Goal: Task Accomplishment & Management: Use online tool/utility

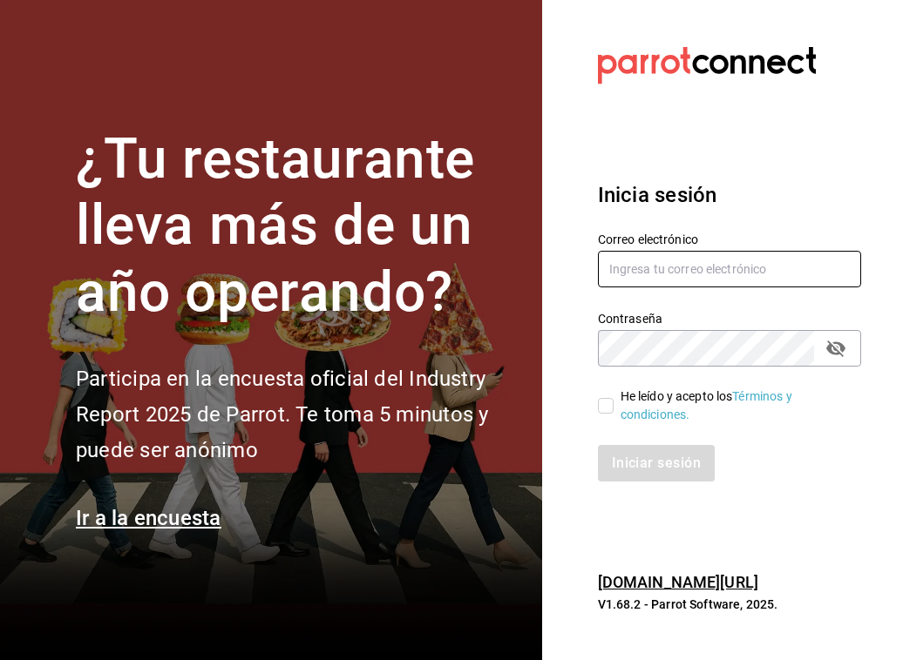
click at [741, 263] on input "text" at bounding box center [729, 269] width 263 height 37
type input "[EMAIL_ADDRESS][DOMAIN_NAME]"
click at [604, 398] on input "He leído y acepto los Términos y condiciones." at bounding box center [606, 406] width 16 height 16
checkbox input "true"
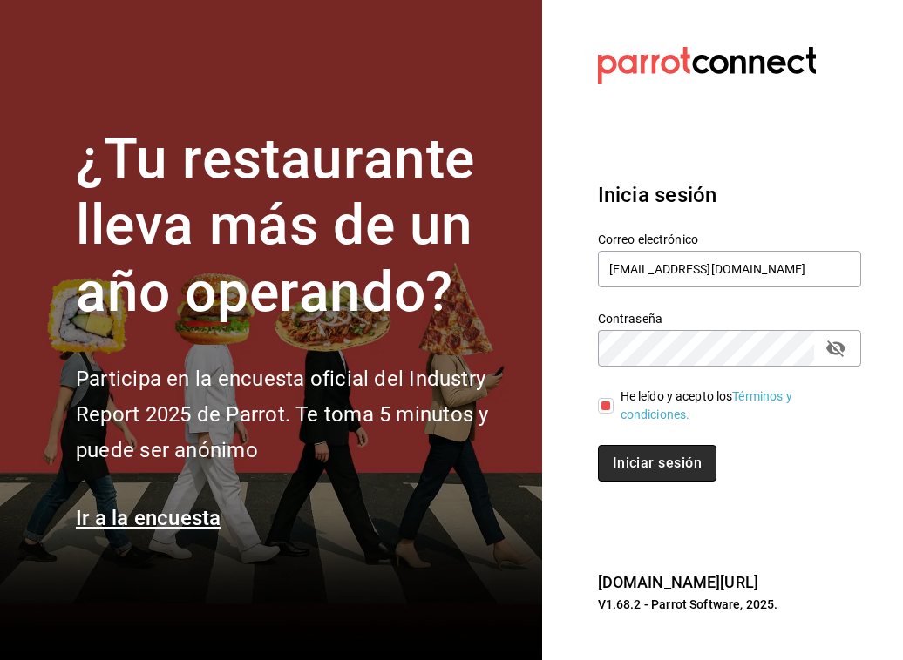
click at [638, 471] on button "Iniciar sesión" at bounding box center [657, 463] width 118 height 37
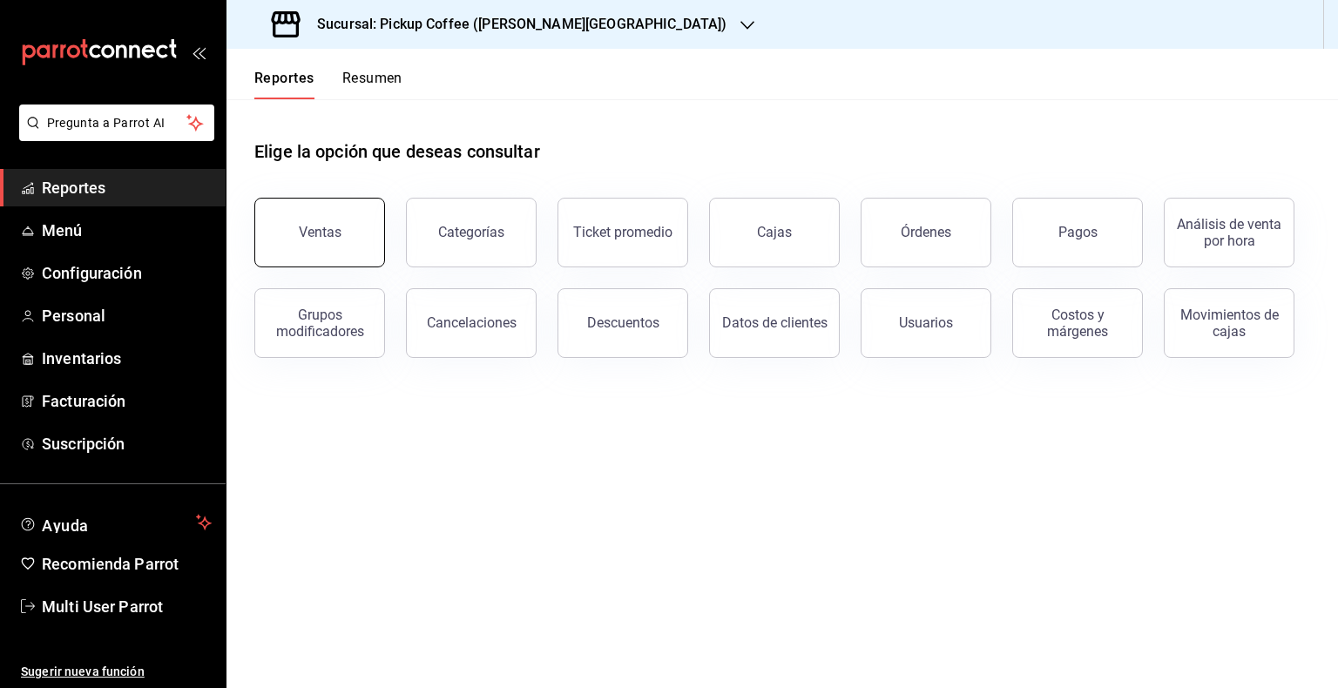
click at [327, 222] on button "Ventas" at bounding box center [319, 233] width 131 height 70
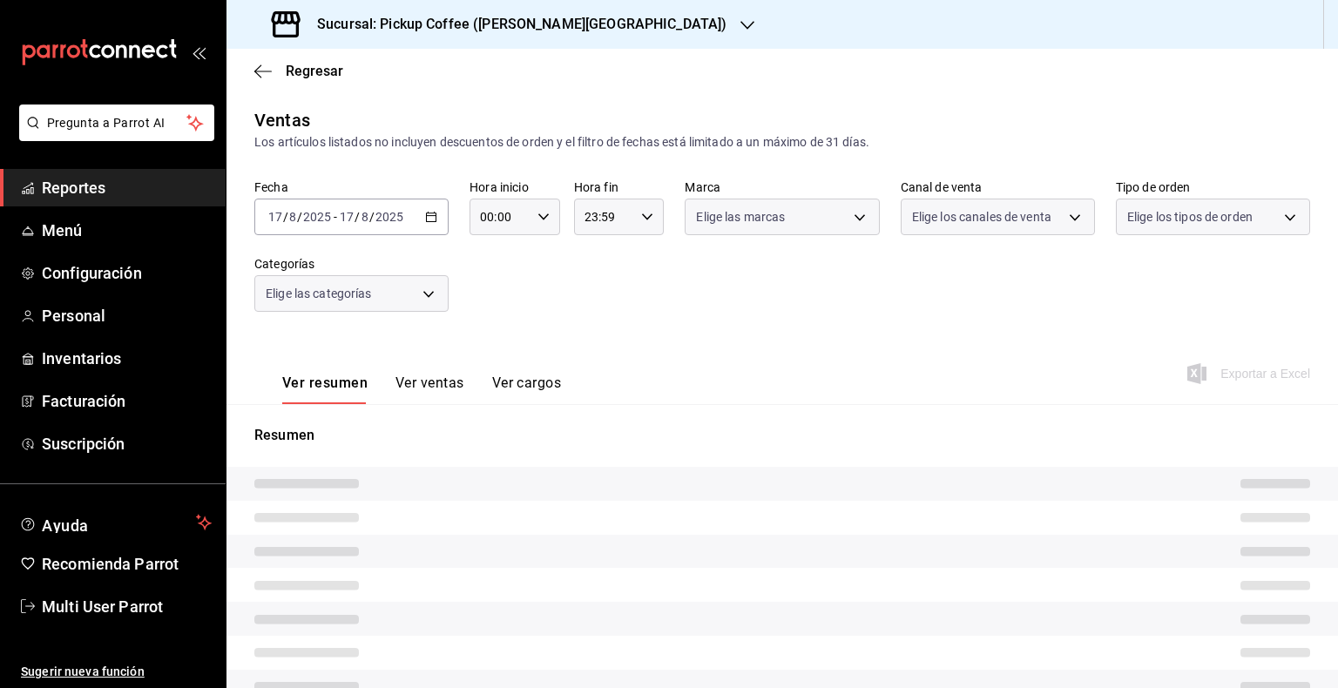
click at [579, 25] on div "Sucursal: Pickup Coffee ([PERSON_NAME][GEOGRAPHIC_DATA])" at bounding box center [500, 24] width 521 height 49
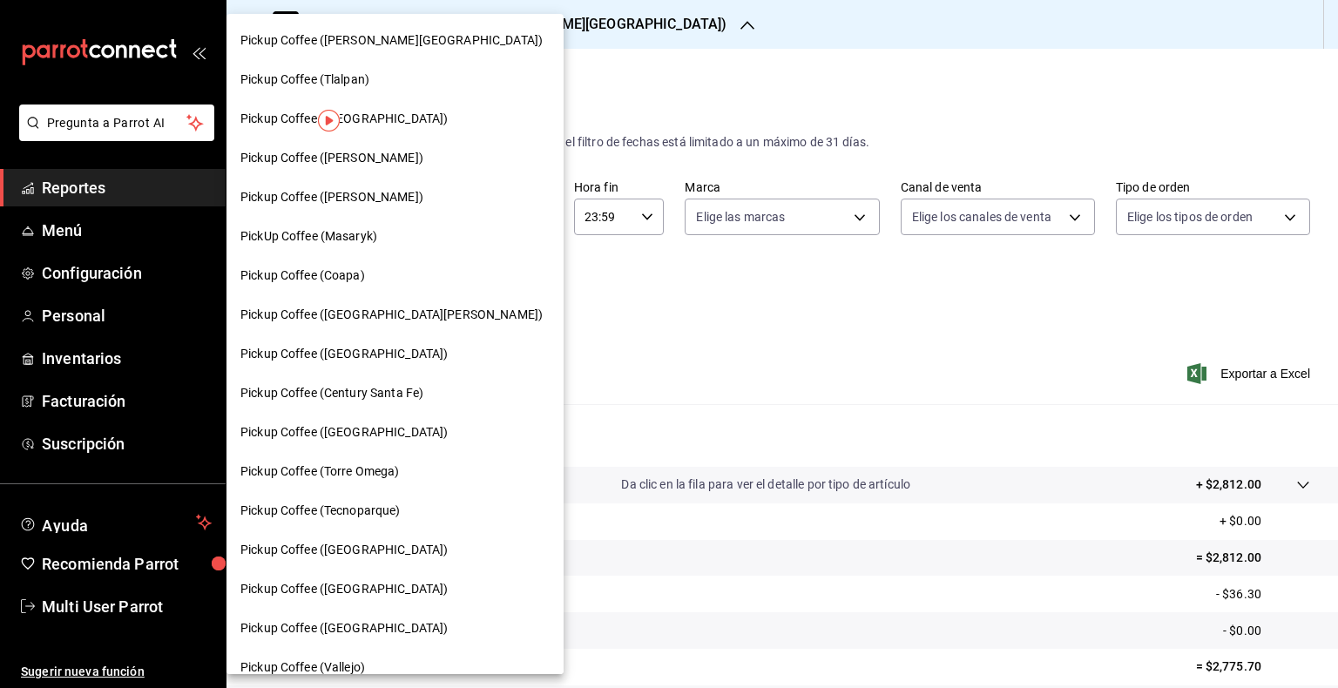
click at [380, 270] on div "Pickup Coffee (Coapa)" at bounding box center [394, 276] width 309 height 18
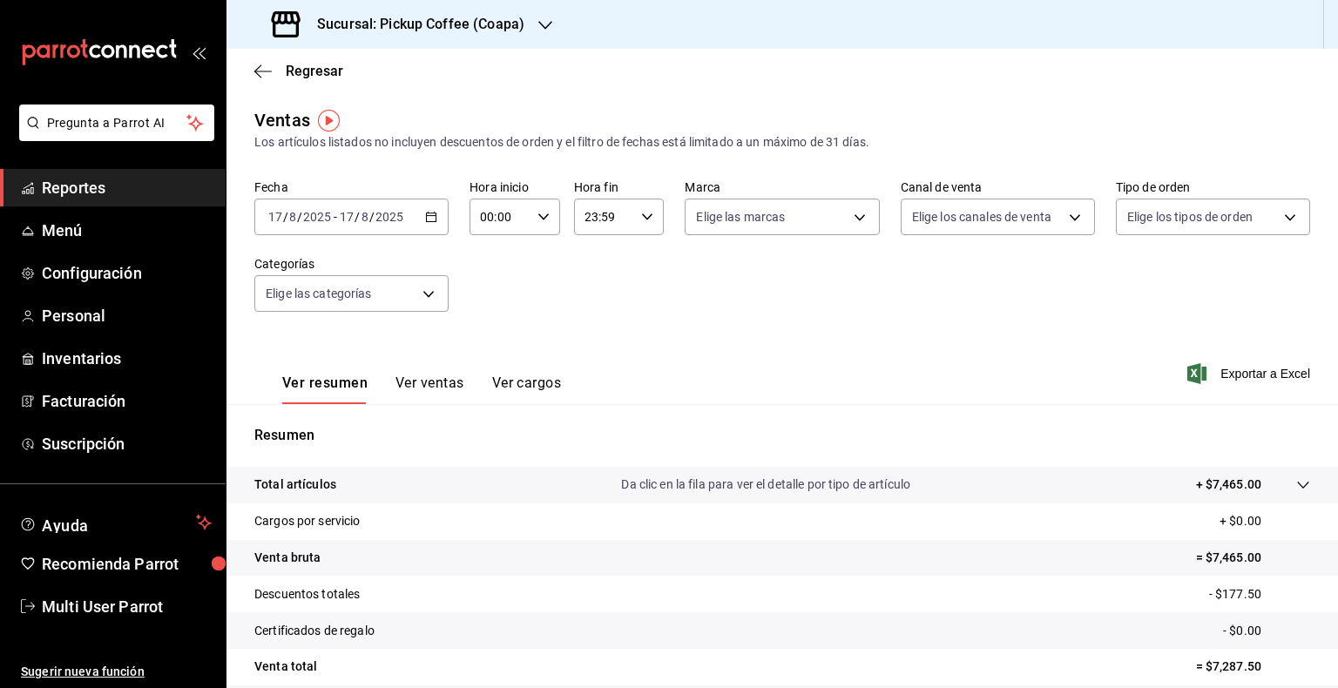
click at [434, 225] on div "2025-08-17 17 / 8 / 2025 - 2025-08-17 17 / 8 / 2025" at bounding box center [351, 217] width 194 height 37
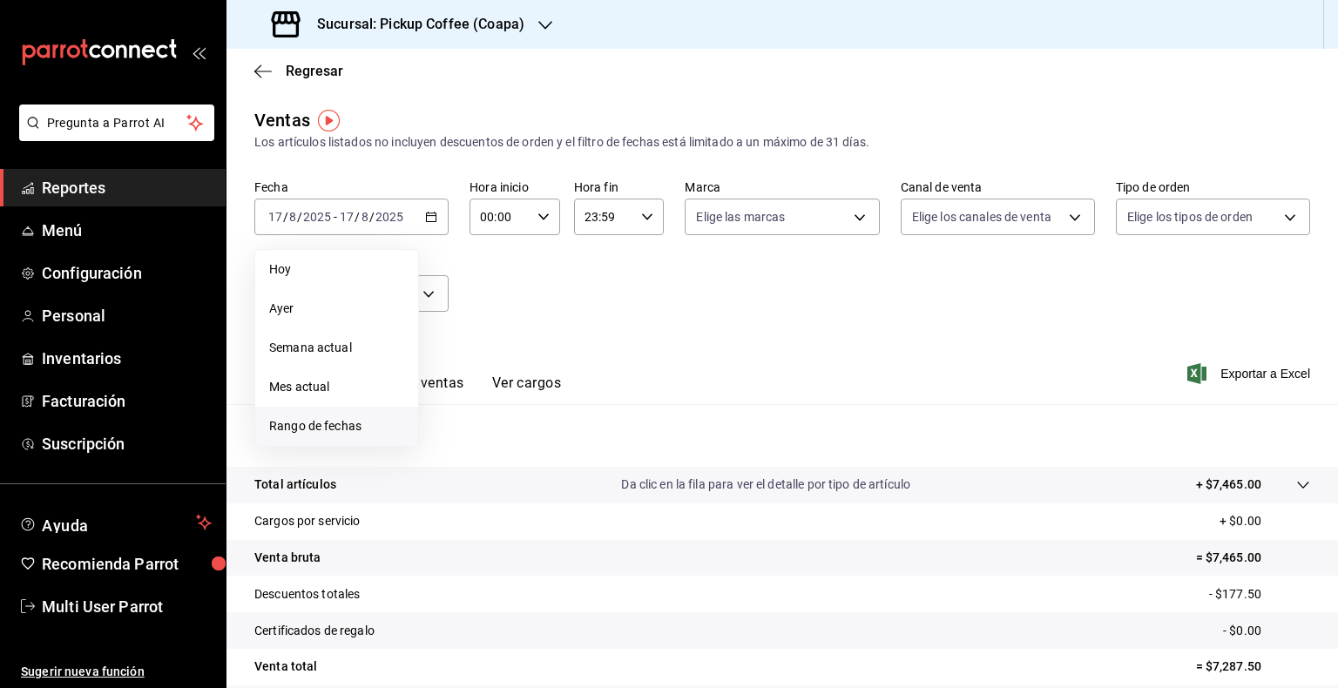
click at [354, 430] on span "Rango de fechas" at bounding box center [336, 426] width 135 height 18
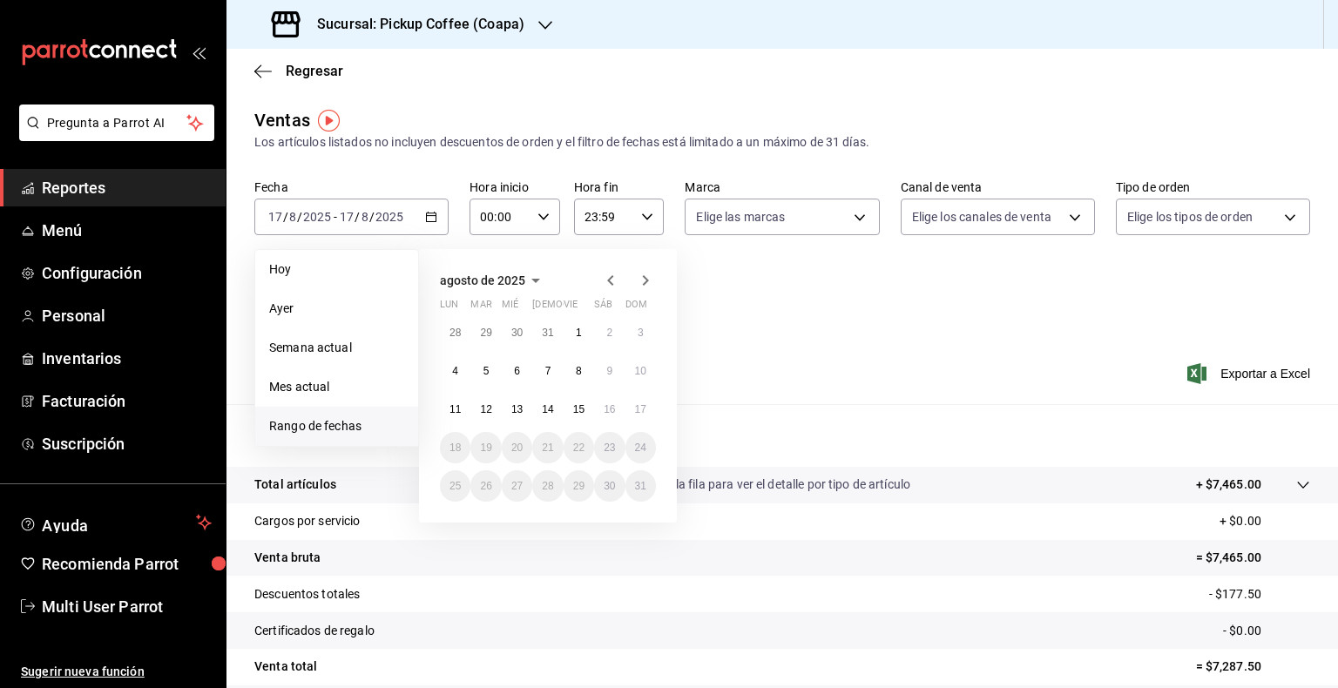
click at [471, 406] on div "28 29 30 31 1 2 3 4 5 6 7 8 9 10 11 12 13 14 15 16 17 18 19 20 21 22 23 24 25 2…" at bounding box center [548, 409] width 216 height 185
click at [633, 419] on button "17" at bounding box center [641, 409] width 30 height 31
drag, startPoint x: 471, startPoint y: 409, endPoint x: 450, endPoint y: 410, distance: 21.8
click at [450, 410] on div "28 29 30 31 1 2 3 4 5 6 7 8 9 10 11 12 13 14 15 16 17 18 19 20 21 22 23 24 25 2…" at bounding box center [548, 409] width 216 height 185
click at [450, 410] on abbr "11" at bounding box center [455, 409] width 11 height 12
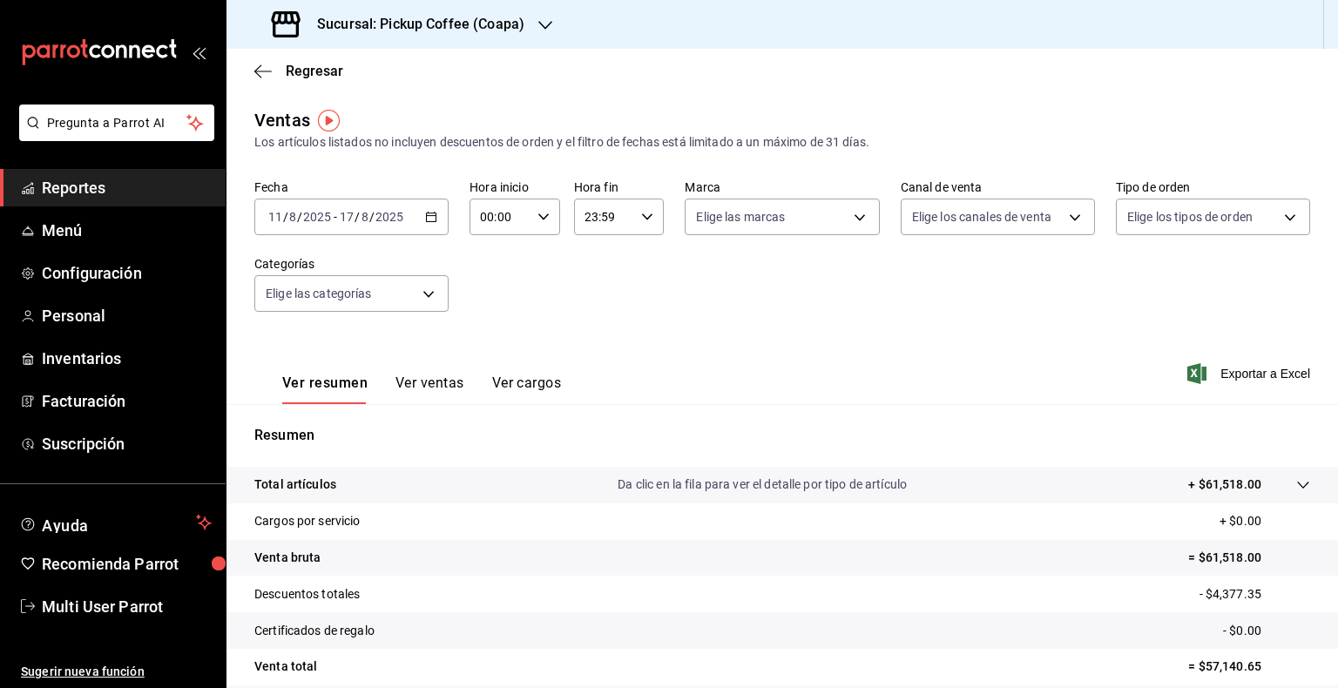
click at [428, 218] on icon "button" at bounding box center [431, 217] width 12 height 12
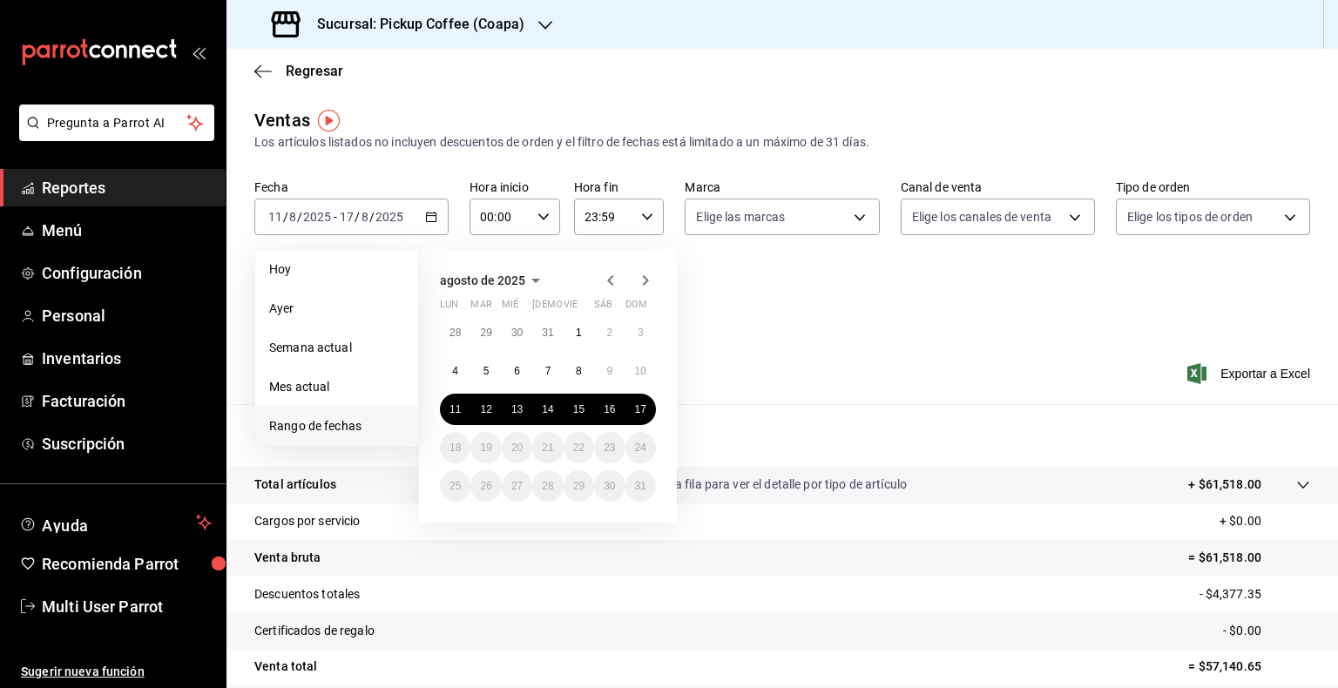
click at [888, 353] on div "Ver resumen Ver ventas Ver cargos Exportar a Excel" at bounding box center [783, 368] width 1112 height 71
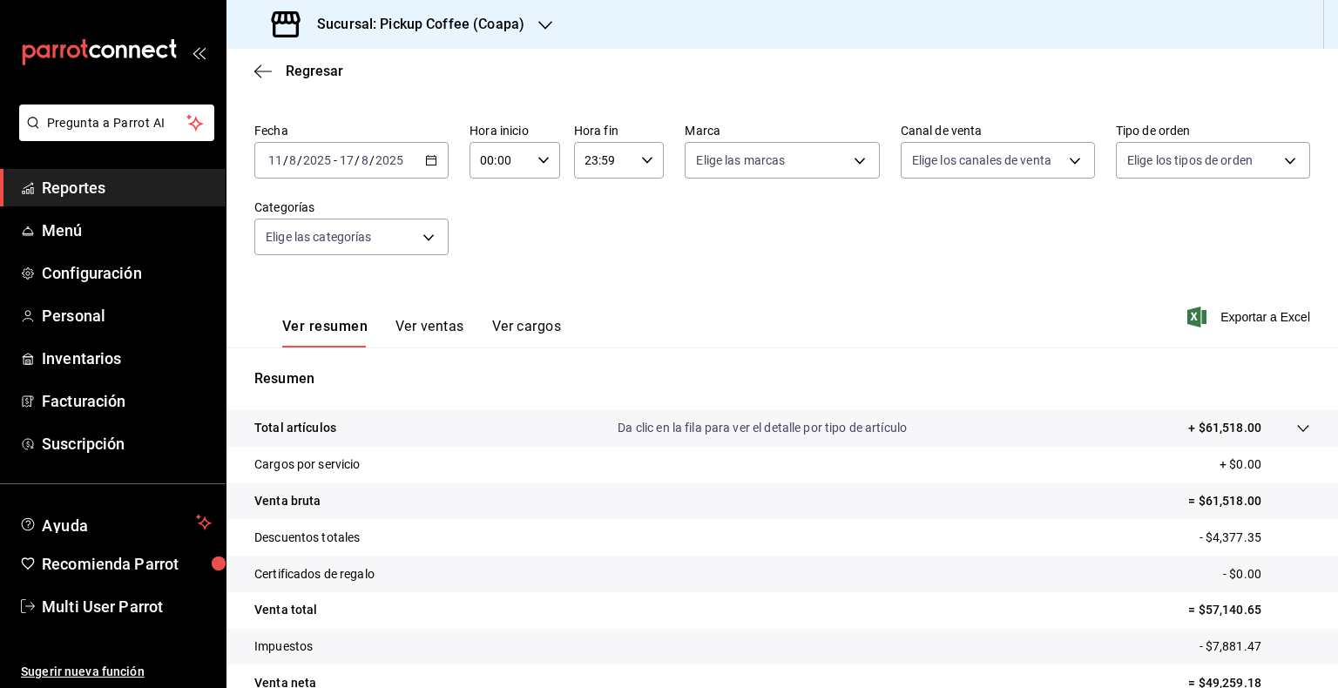
scroll to position [87, 0]
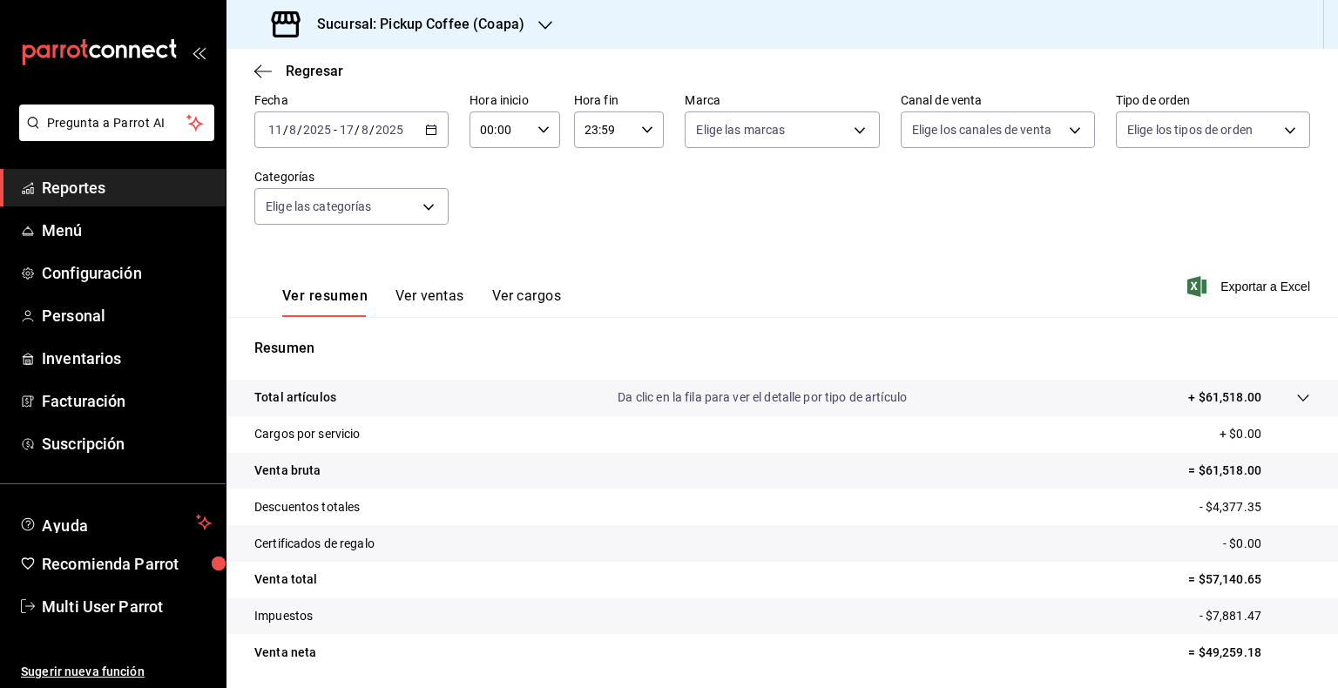
click at [447, 146] on div "Fecha 2025-08-11 11 / 8 / 2025 - 2025-08-17 17 / 8 / 2025 Hora inicio 00:00 Hor…" at bounding box center [782, 168] width 1056 height 153
click at [430, 131] on icon "button" at bounding box center [431, 130] width 12 height 12
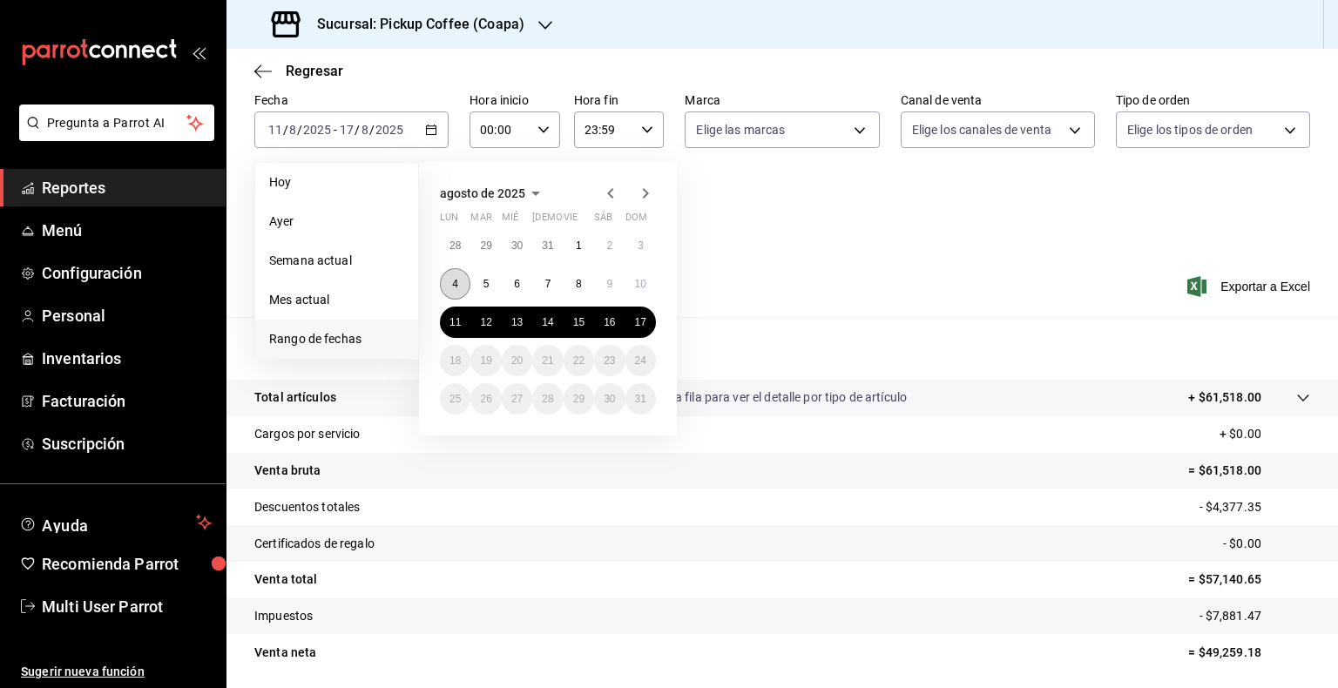
click at [457, 278] on abbr "4" at bounding box center [455, 284] width 6 height 12
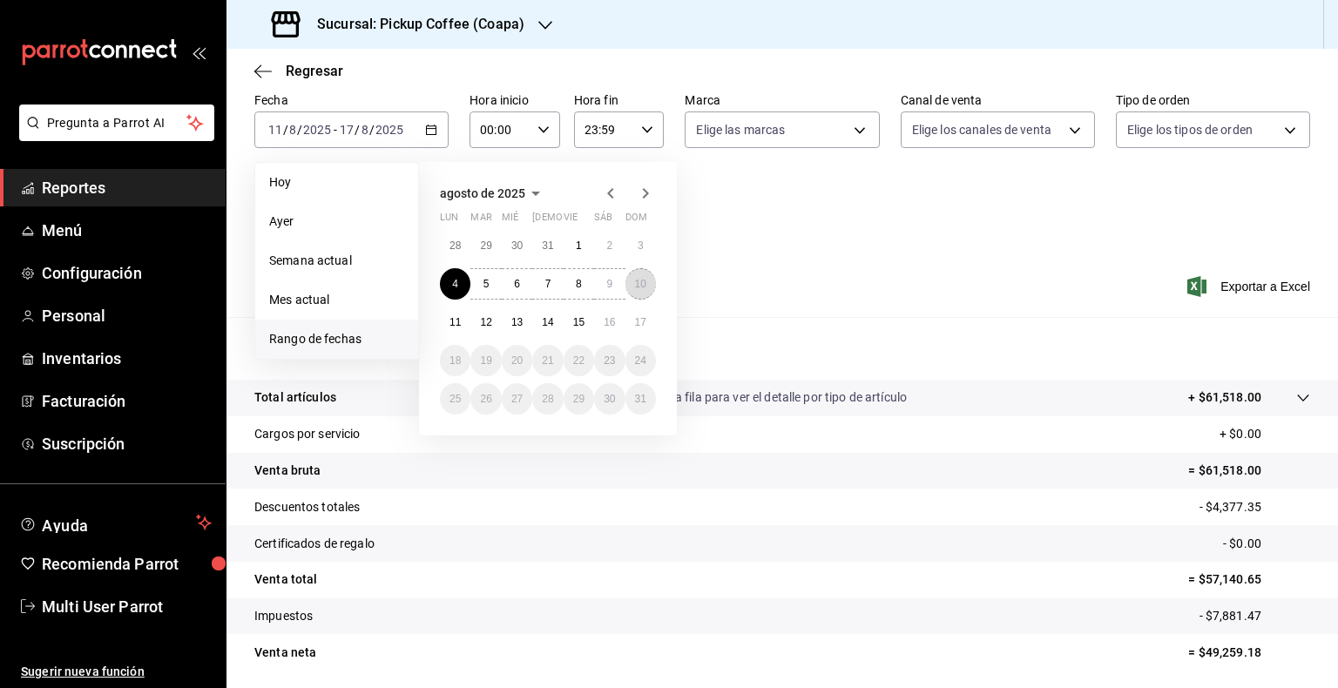
click at [641, 284] on abbr "10" at bounding box center [640, 284] width 11 height 12
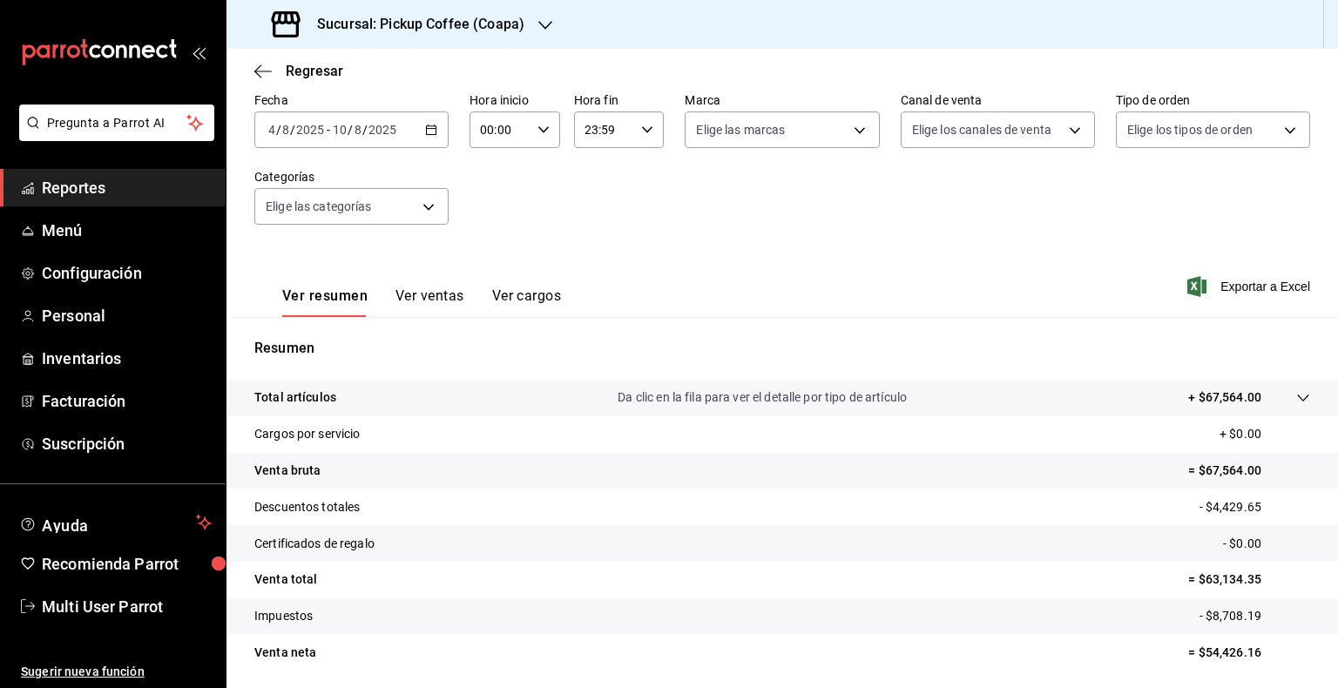
click at [532, 15] on div "Sucursal: Pickup Coffee (Coapa)" at bounding box center [399, 24] width 319 height 49
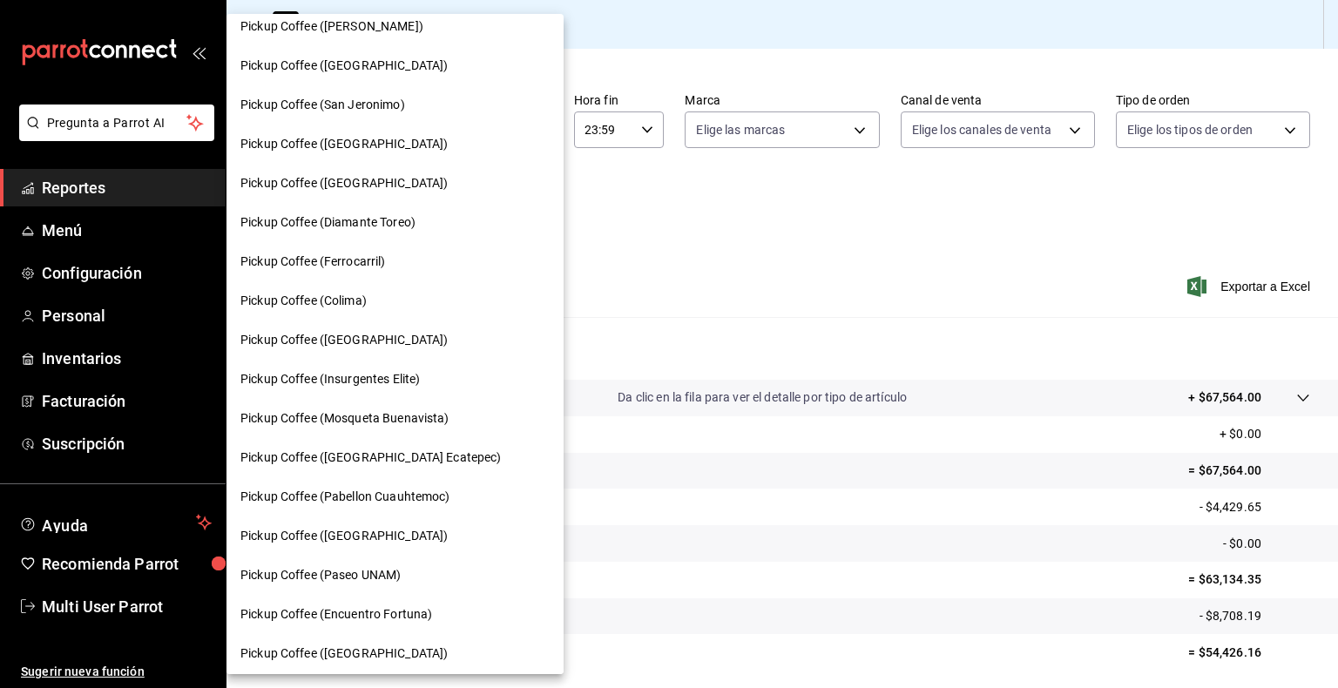
scroll to position [784, 0]
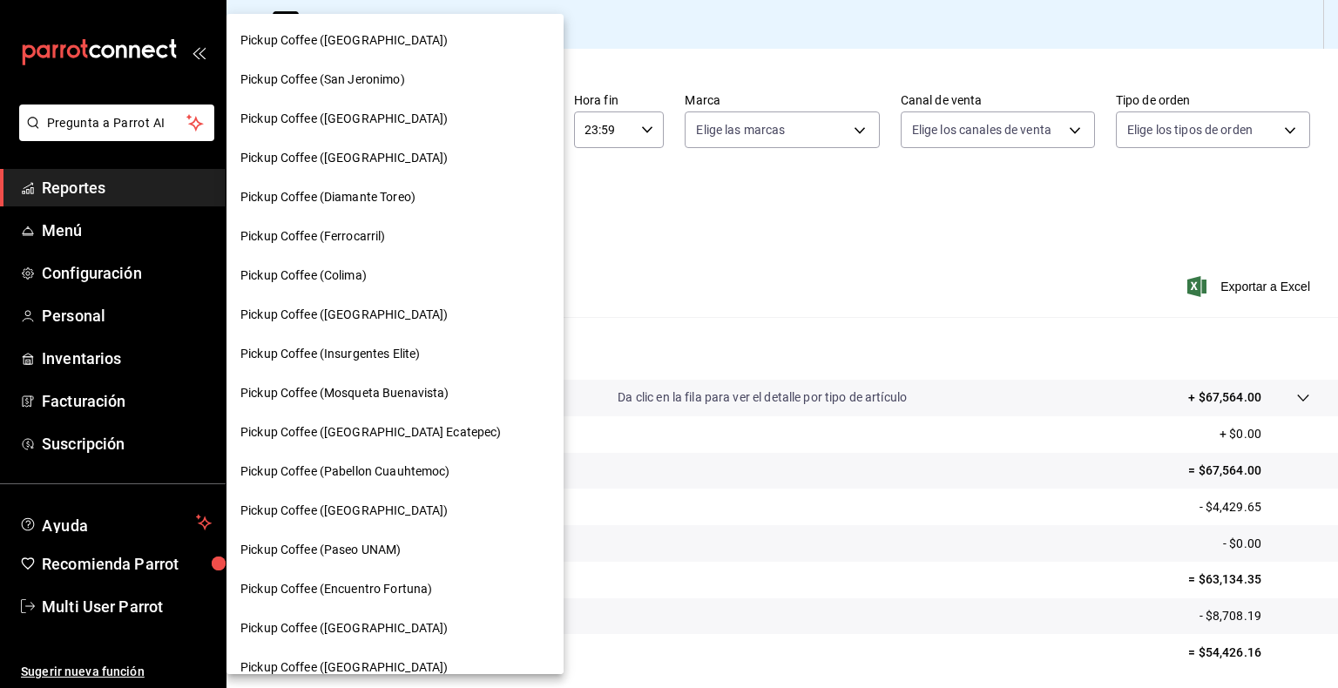
click at [382, 515] on span "Pickup Coffee (Palmas Norte)" at bounding box center [343, 511] width 207 height 18
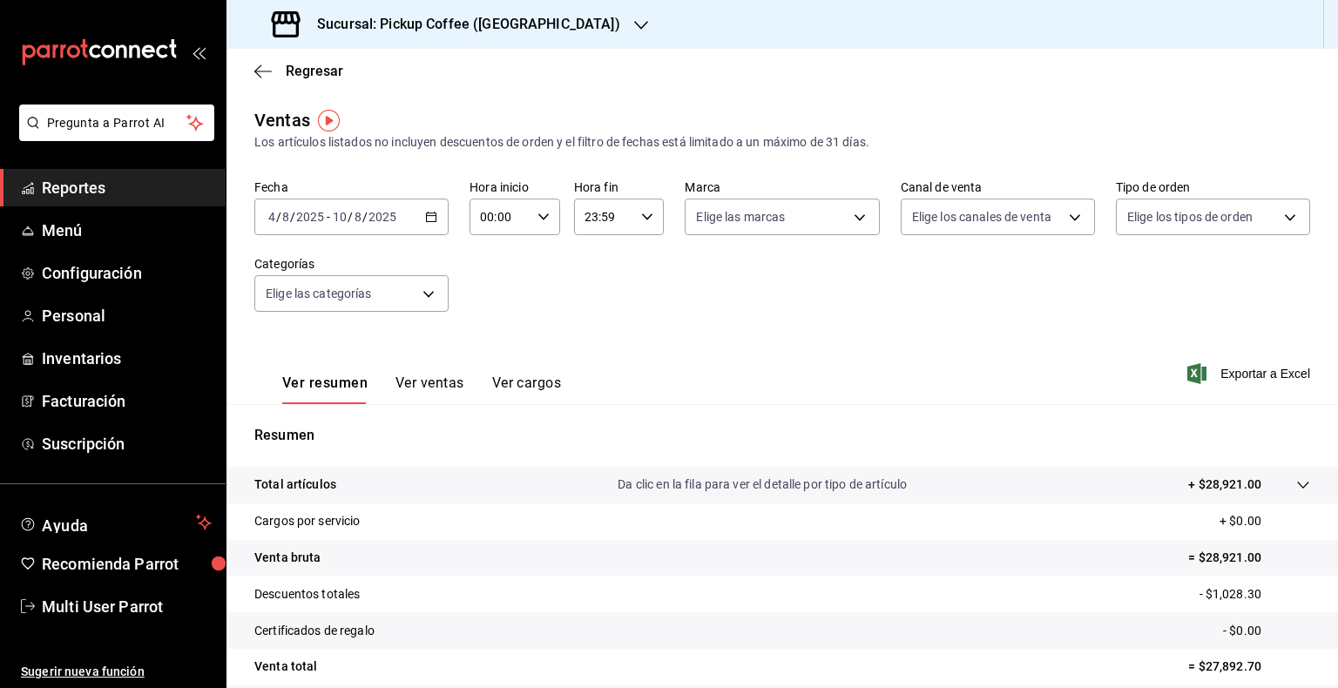
click at [429, 224] on div "2025-08-04 4 / 8 / 2025 - 2025-08-10 10 / 8 / 2025" at bounding box center [351, 217] width 194 height 37
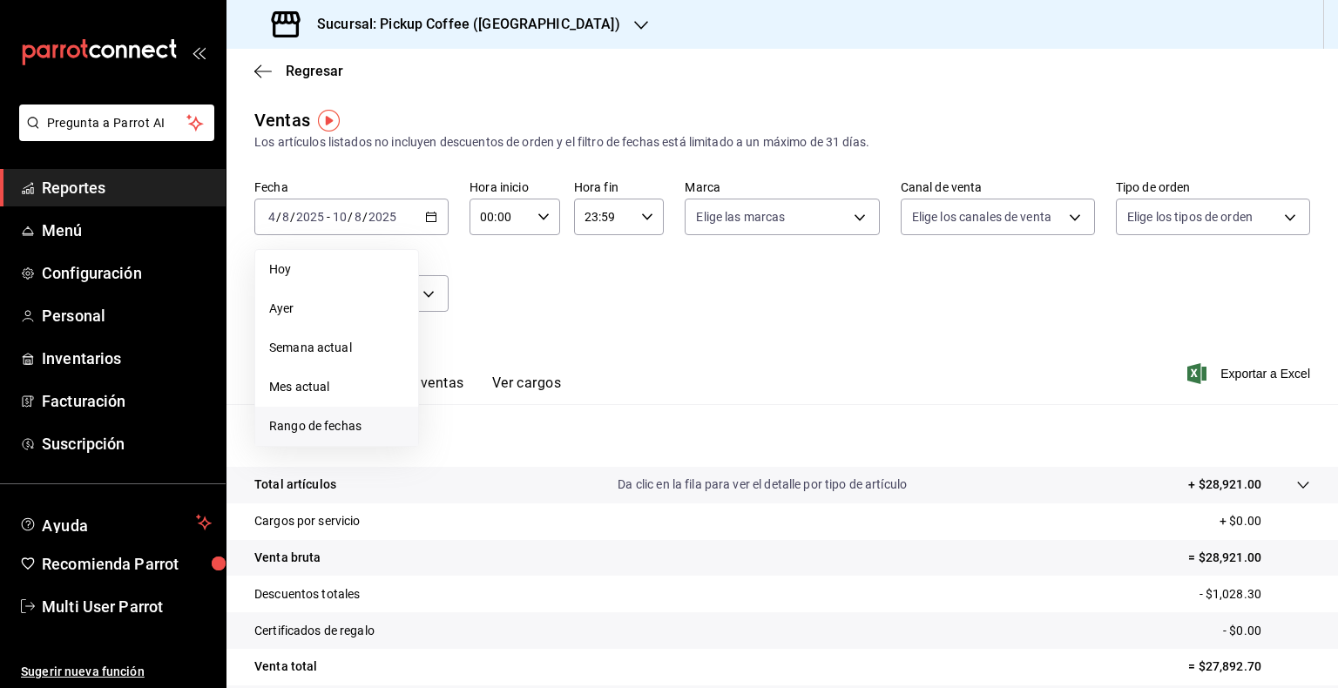
click at [326, 440] on li "Rango de fechas" at bounding box center [336, 426] width 163 height 39
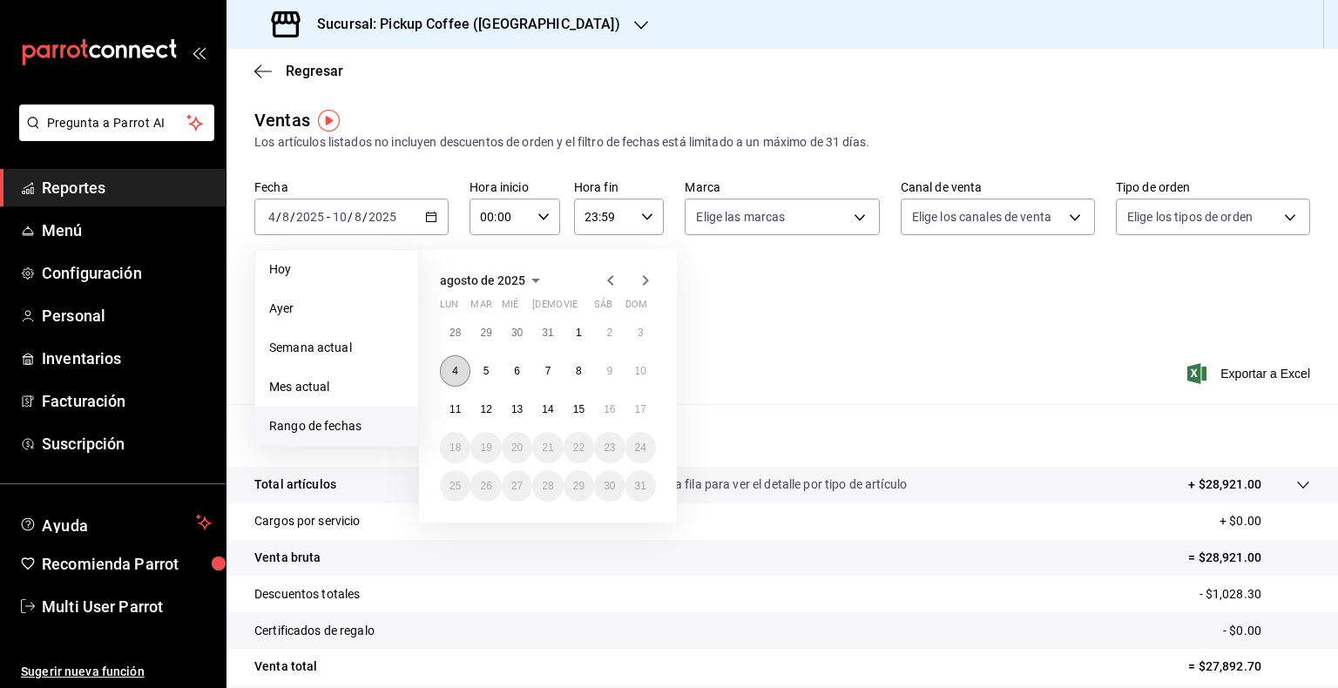
click at [448, 364] on button "4" at bounding box center [455, 370] width 30 height 31
click at [640, 378] on button "10" at bounding box center [641, 370] width 30 height 31
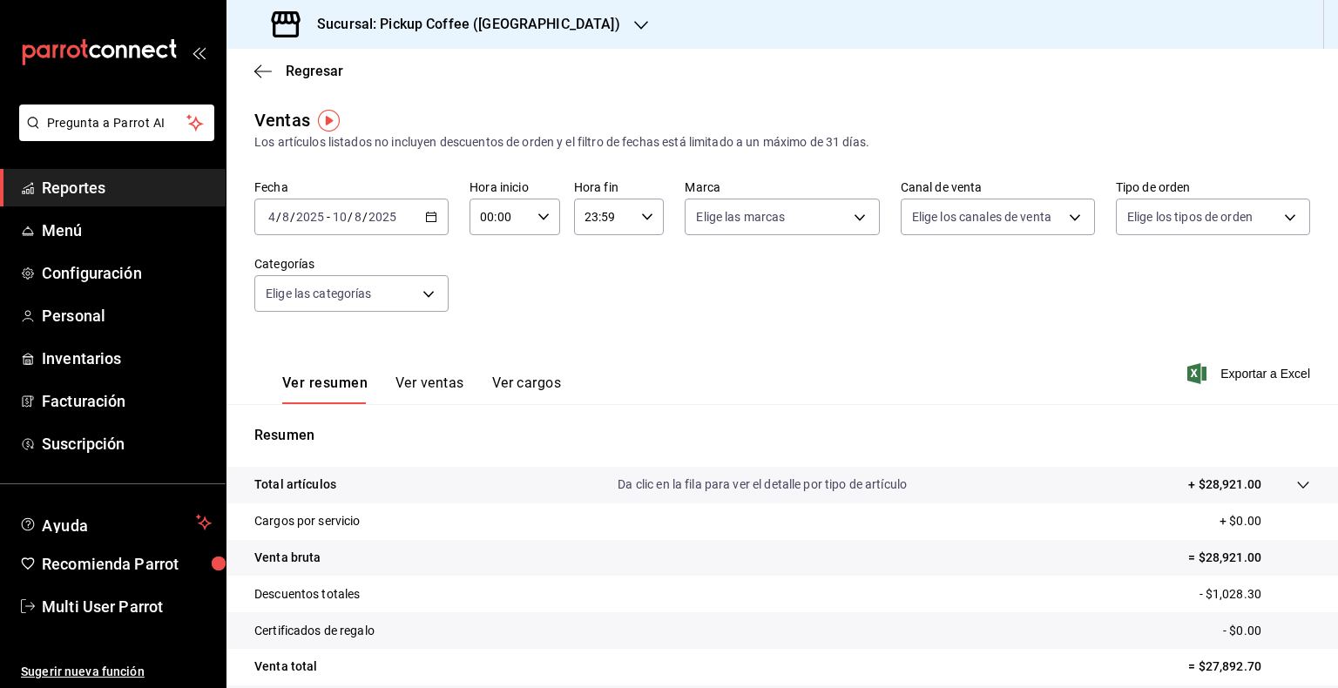
click at [433, 220] on \(Stroke\) "button" at bounding box center [431, 218] width 10 height 10
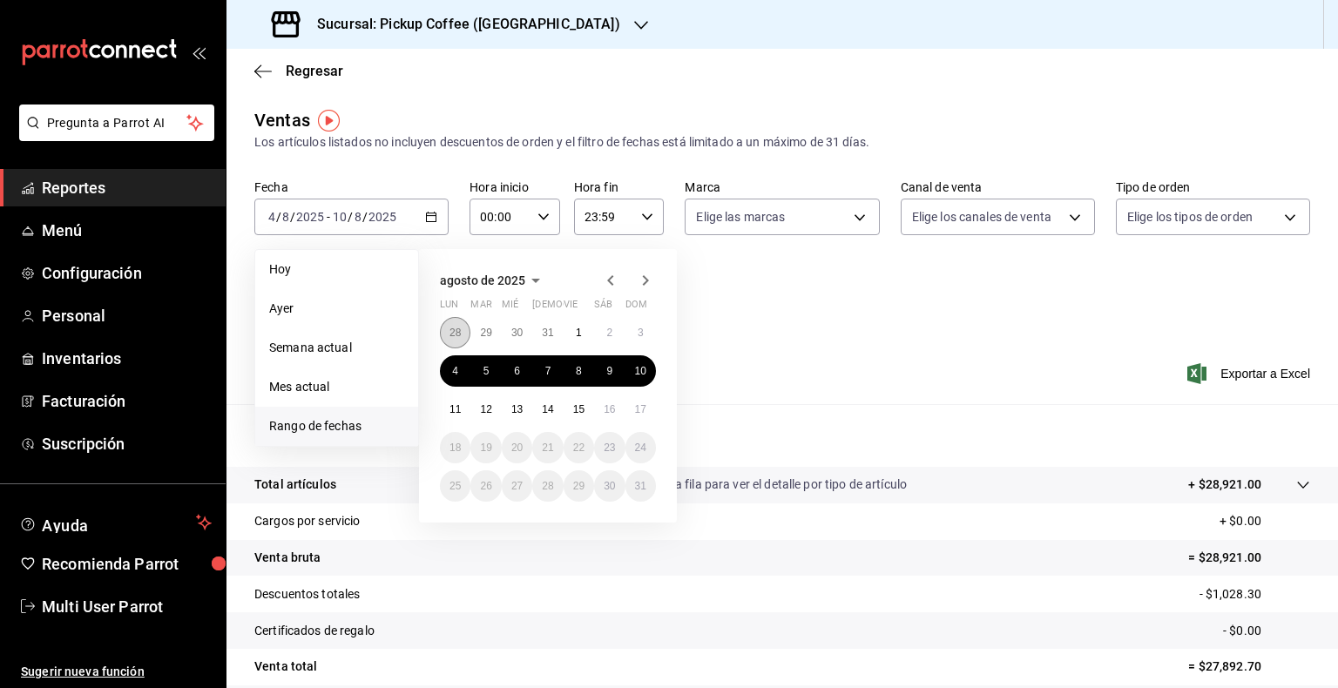
click at [455, 328] on abbr "28" at bounding box center [455, 333] width 11 height 12
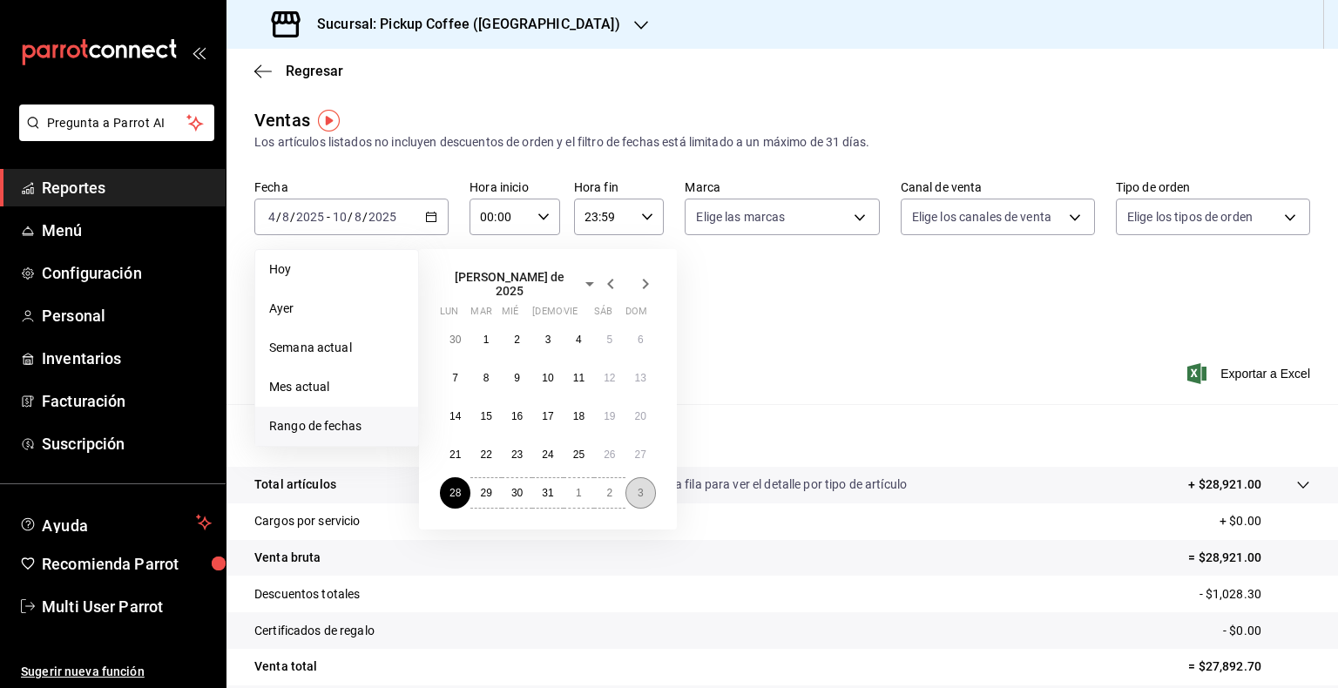
click at [643, 478] on button "3" at bounding box center [641, 492] width 30 height 31
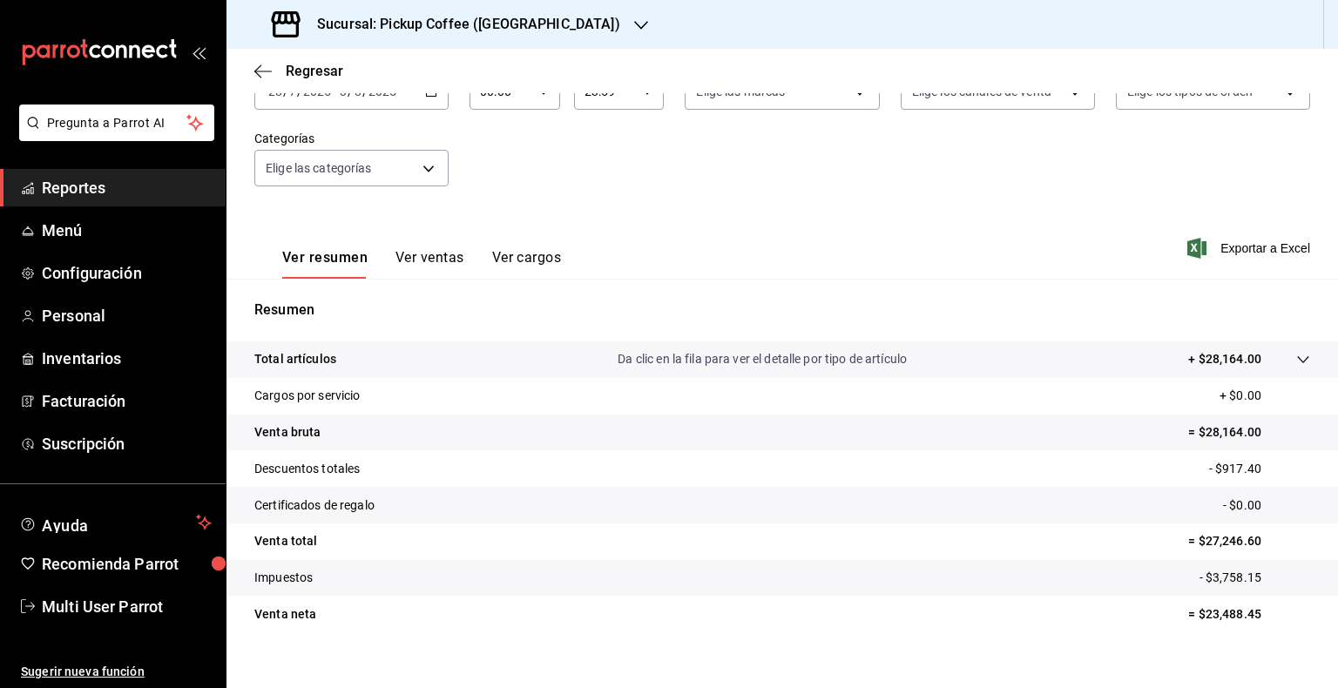
scroll to position [146, 0]
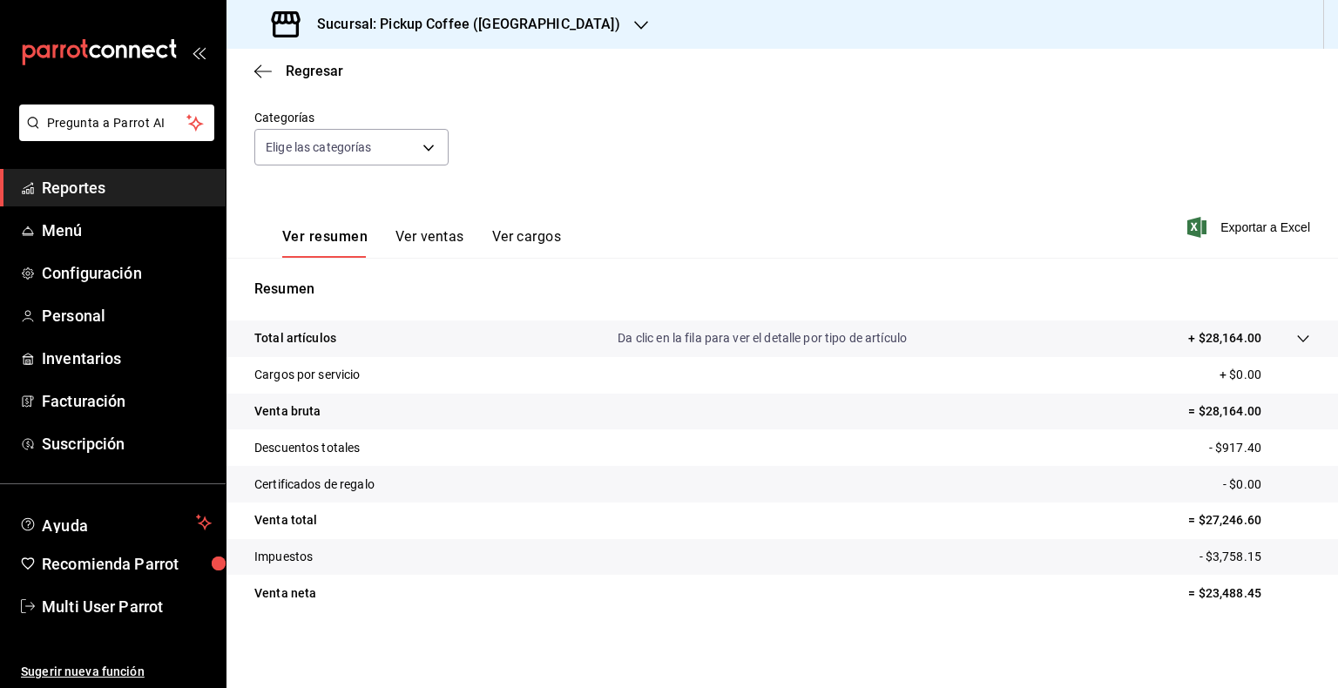
click at [579, 21] on div "Sucursal: Pickup Coffee (Palmas Norte)" at bounding box center [447, 24] width 415 height 49
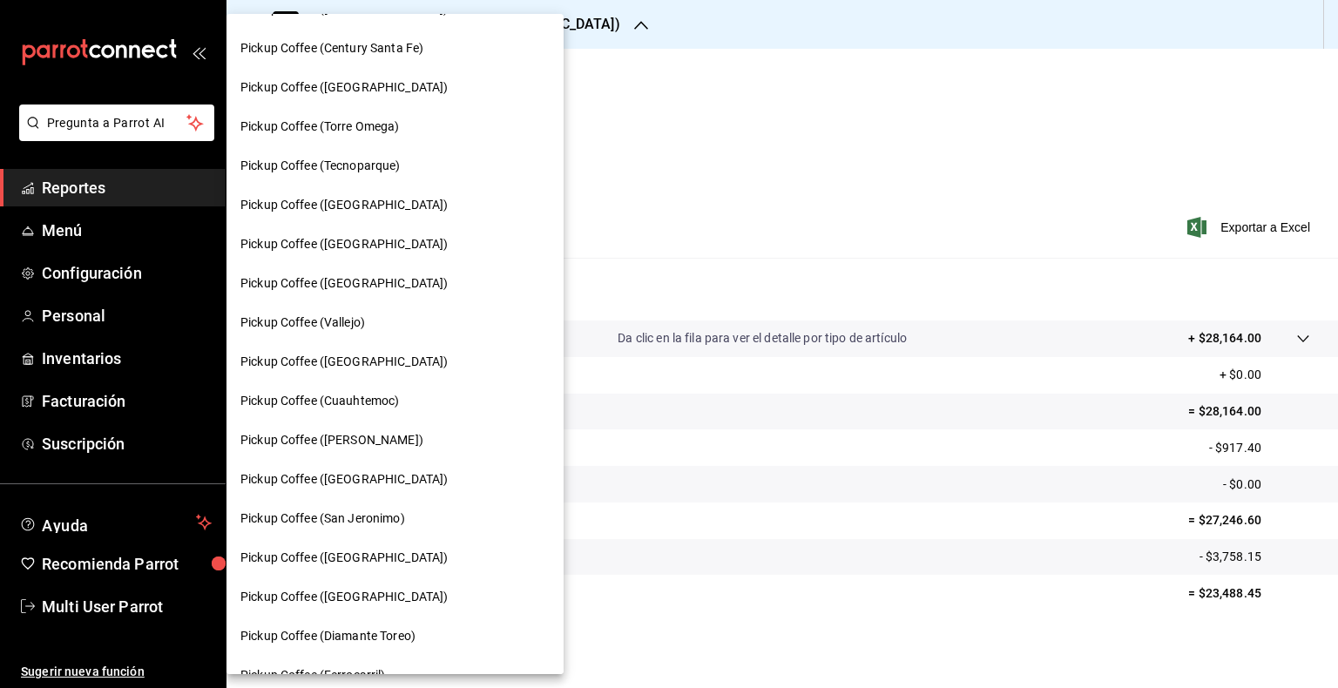
scroll to position [349, 0]
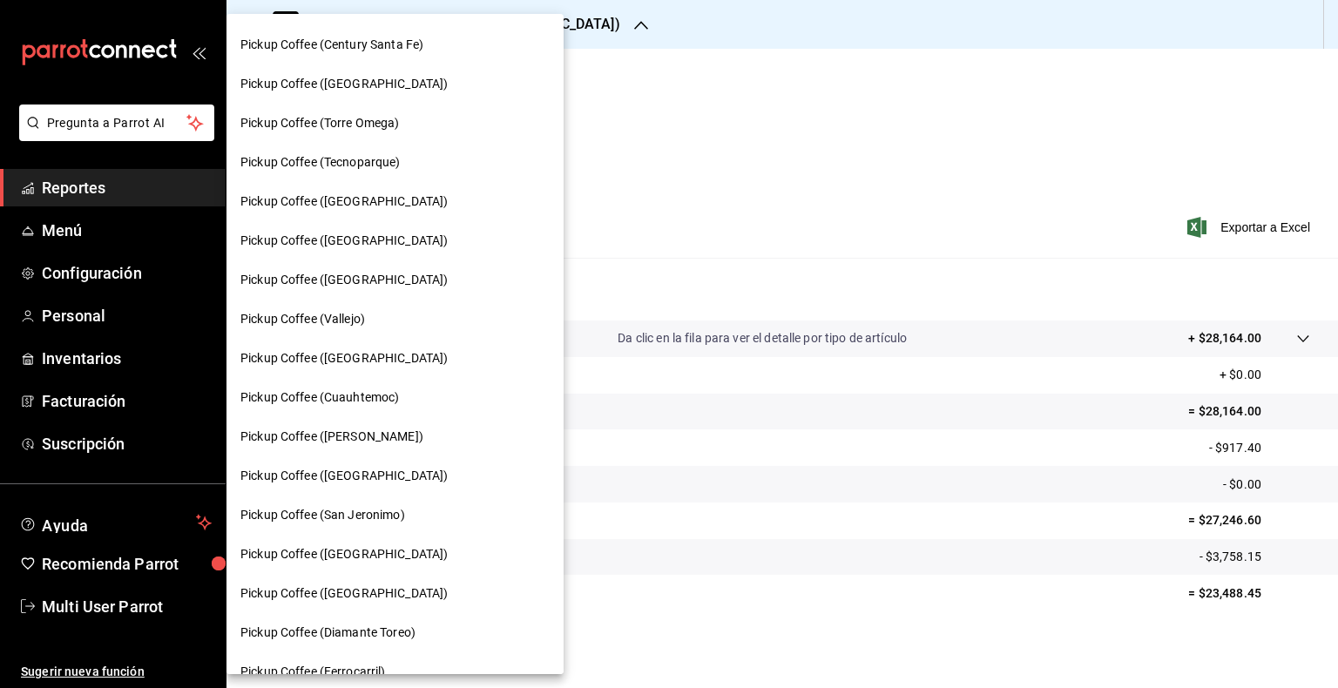
click at [396, 517] on span "Pickup Coffee (San Jeronimo)" at bounding box center [322, 515] width 165 height 18
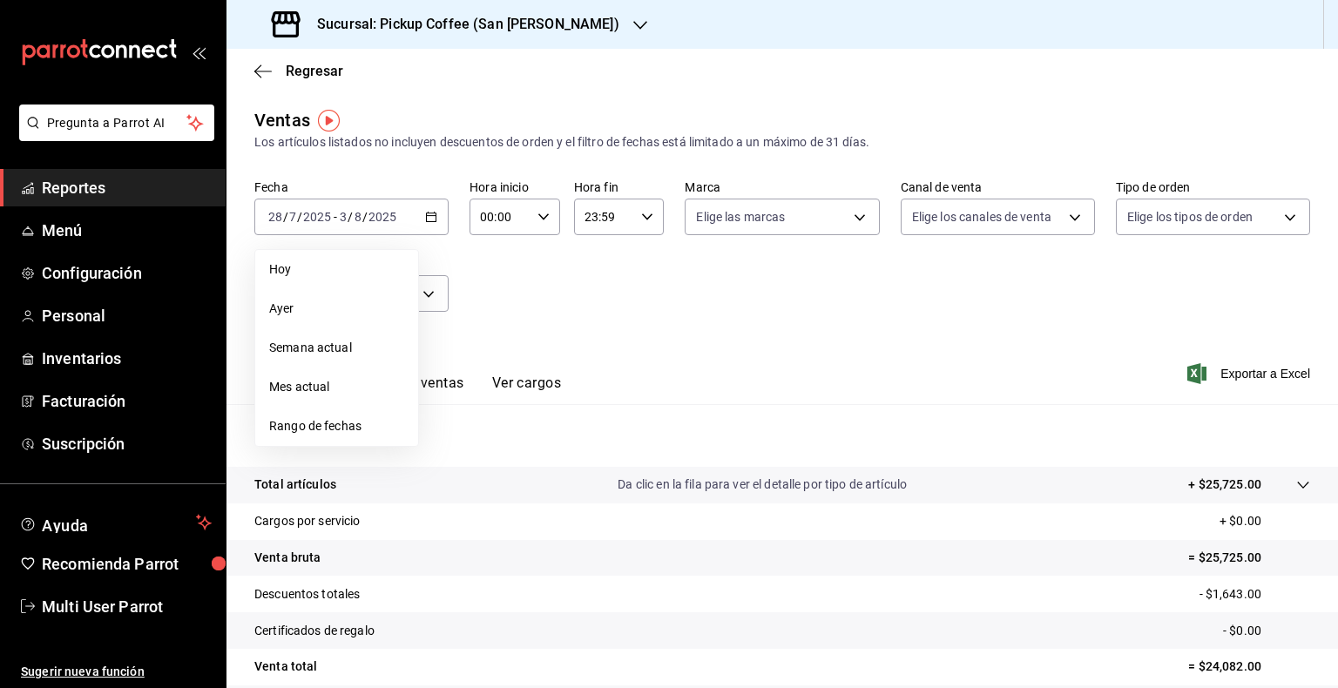
click at [362, 443] on li "Rango de fechas" at bounding box center [336, 426] width 163 height 39
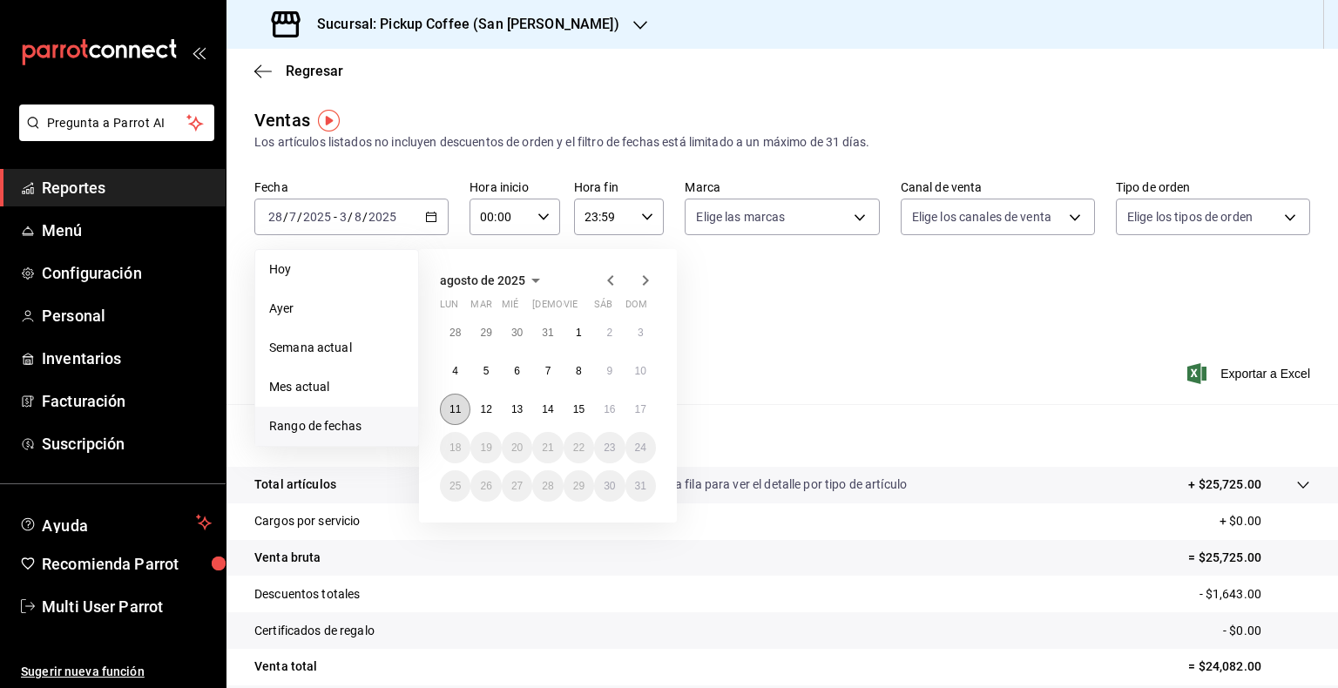
click at [453, 423] on button "11" at bounding box center [455, 409] width 30 height 31
click at [647, 410] on button "17" at bounding box center [641, 409] width 30 height 31
click at [460, 406] on abbr "11" at bounding box center [455, 409] width 11 height 12
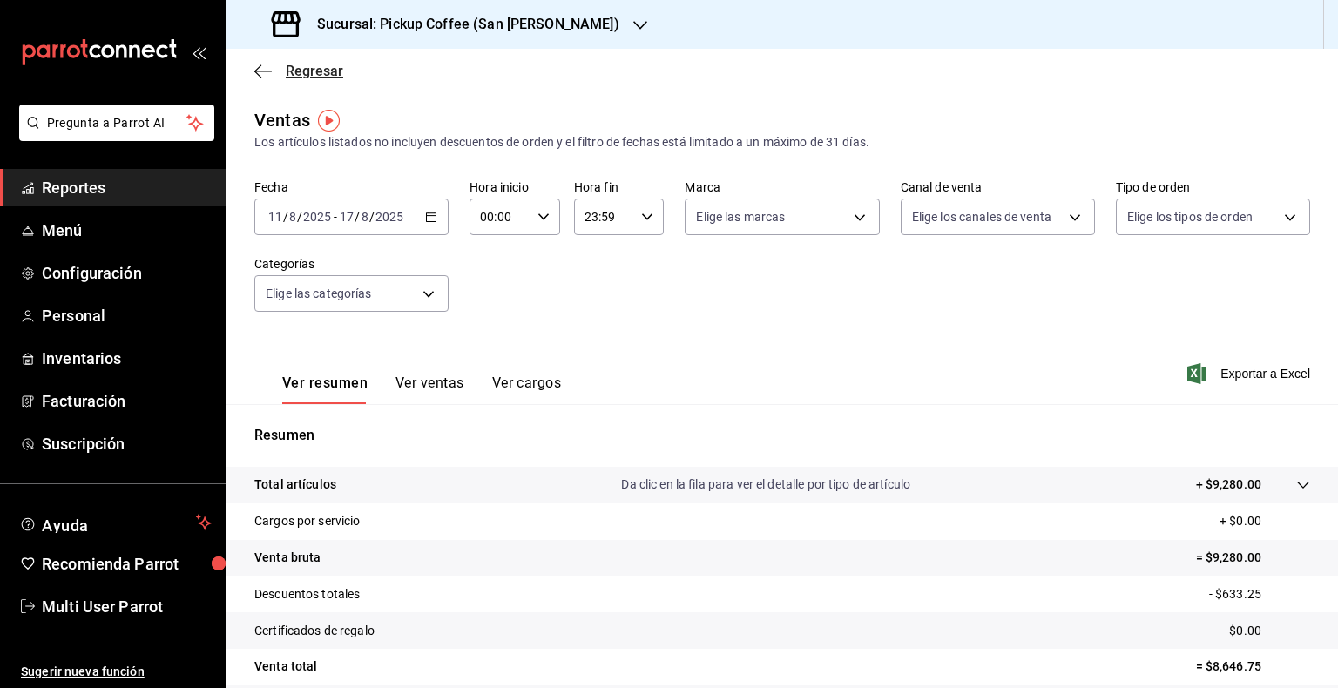
click at [313, 78] on span "Regresar" at bounding box center [315, 71] width 58 height 17
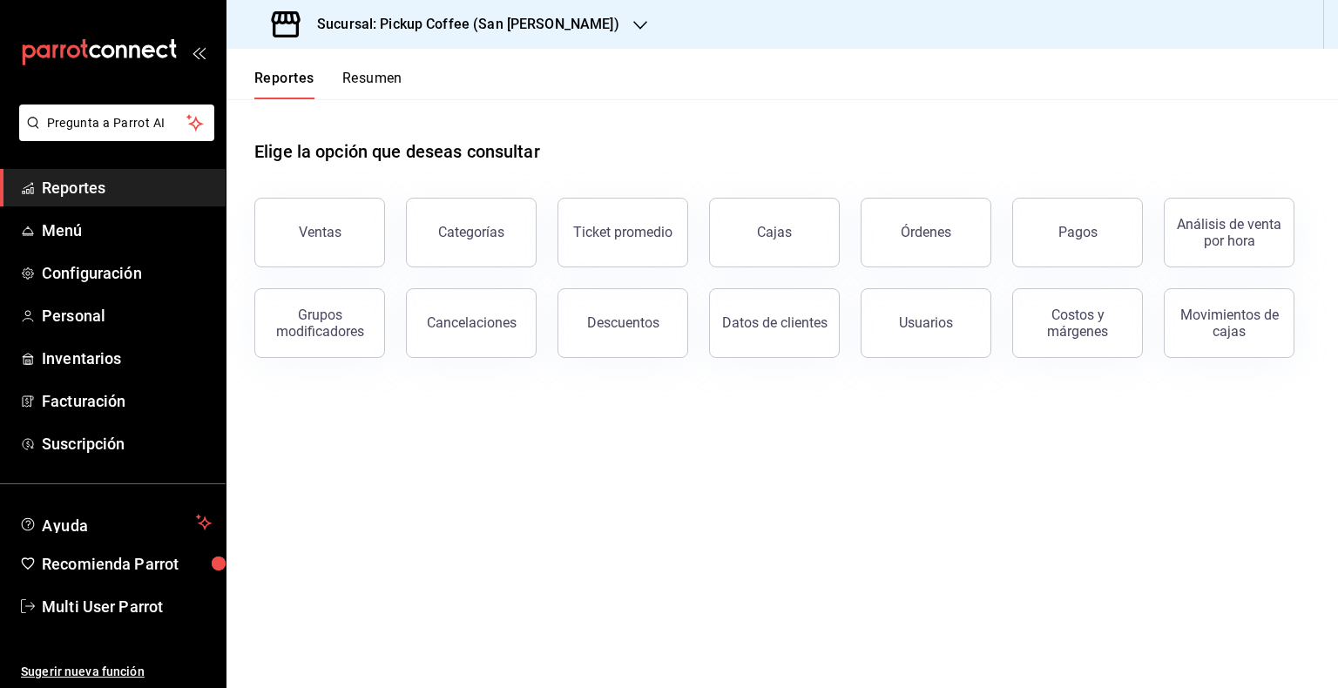
click at [379, 68] on div "Reportes Resumen" at bounding box center [315, 74] width 176 height 51
click at [376, 72] on button "Resumen" at bounding box center [372, 85] width 60 height 30
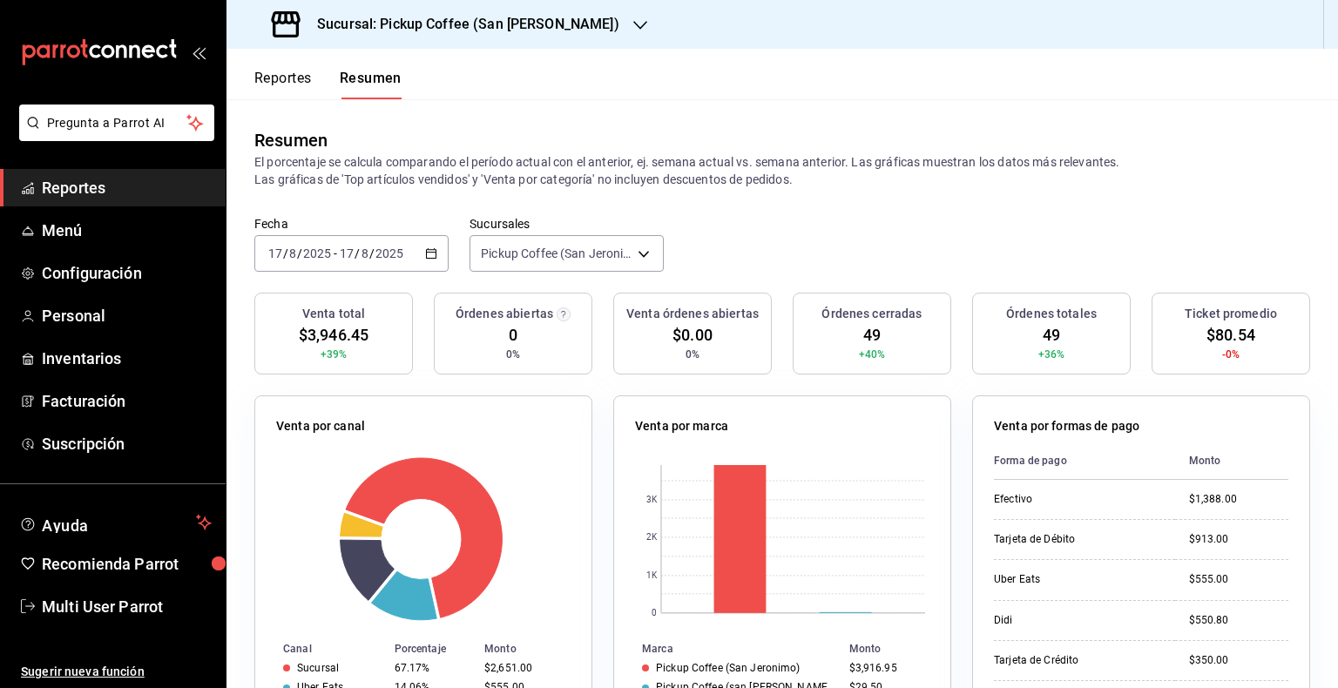
click at [438, 253] on div "2025-08-17 17 / 8 / 2025 - 2025-08-17 17 / 8 / 2025" at bounding box center [351, 253] width 194 height 37
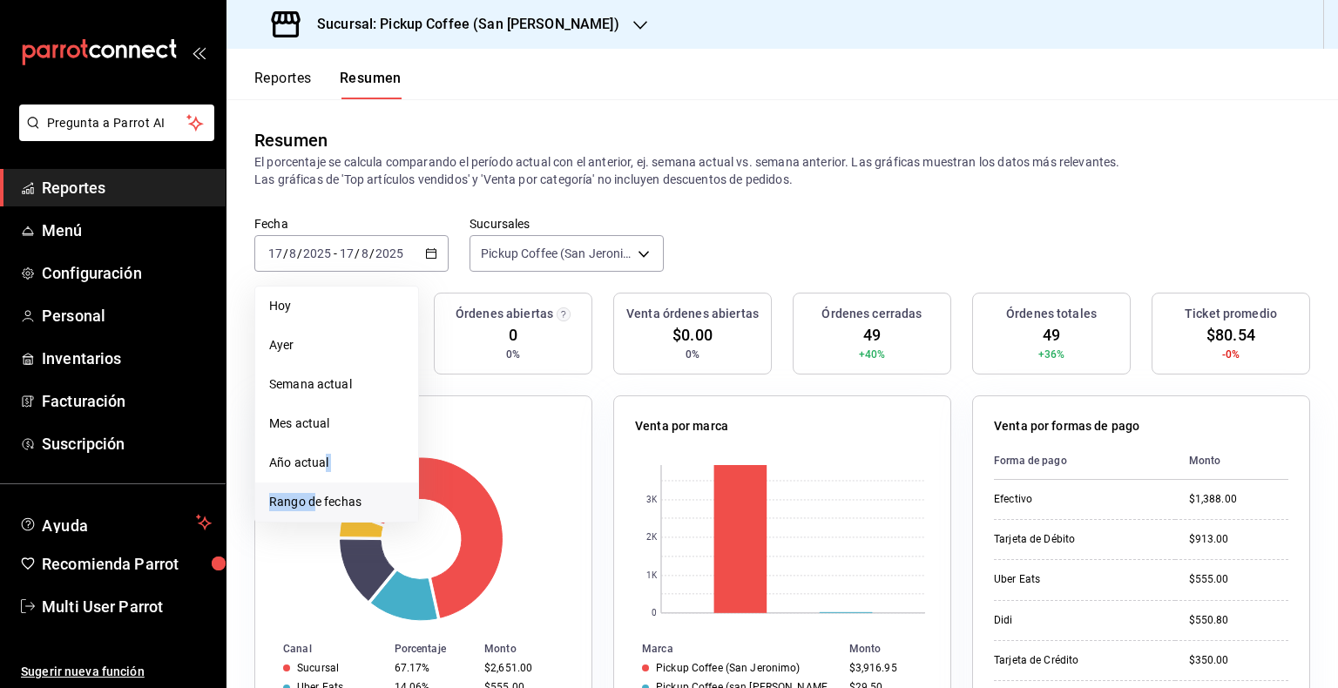
drag, startPoint x: 323, startPoint y: 451, endPoint x: 314, endPoint y: 502, distance: 51.4
click at [314, 502] on ul "Hoy Ayer Semana actual Mes actual Año actual Rango de fechas" at bounding box center [336, 404] width 165 height 237
click at [314, 502] on span "Rango de fechas" at bounding box center [336, 502] width 135 height 18
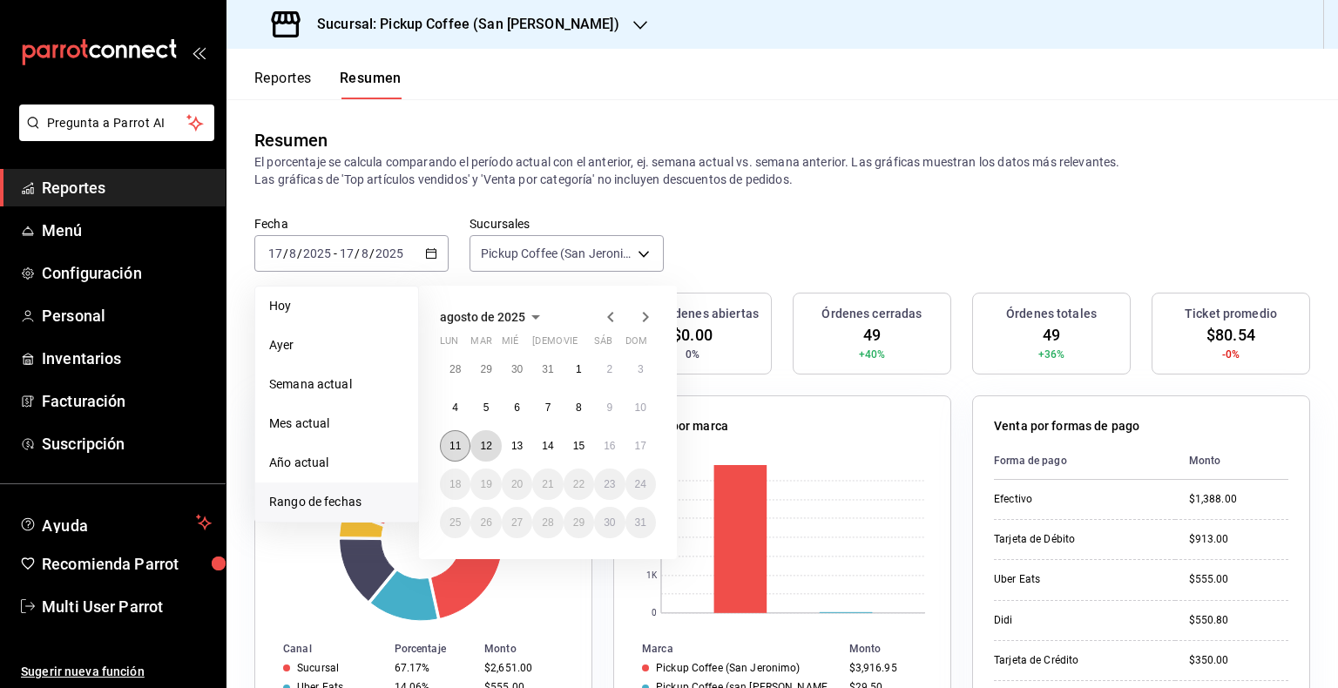
drag, startPoint x: 476, startPoint y: 444, endPoint x: 457, endPoint y: 448, distance: 19.5
click at [457, 448] on div "28 29 30 31 1 2 3 4 5 6 7 8 9 10 11 12 13 14 15 16 17 18 19 20 21 22 23 24 25 2…" at bounding box center [548, 446] width 216 height 185
click at [457, 448] on abbr "11" at bounding box center [455, 446] width 11 height 12
click at [644, 448] on abbr "17" at bounding box center [640, 446] width 11 height 12
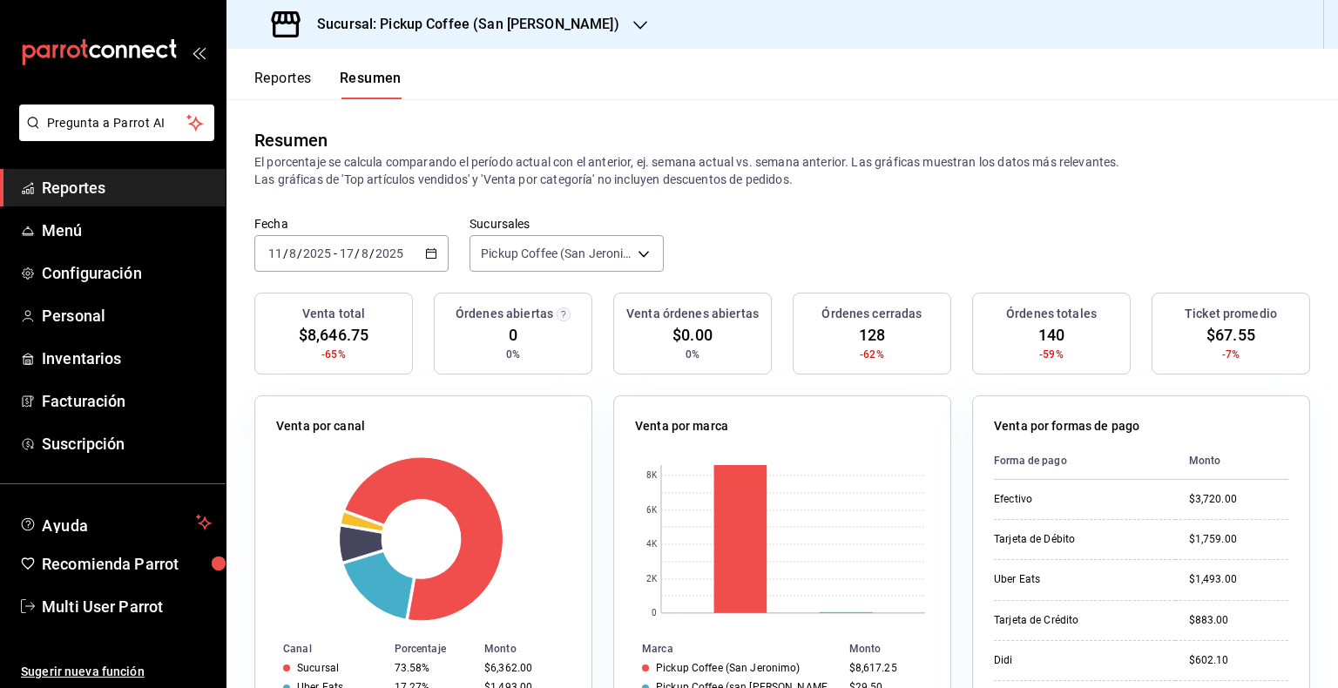
click at [430, 261] on div "2025-08-11 11 / 8 / 2025 - 2025-08-17 17 / 8 / 2025" at bounding box center [351, 253] width 194 height 37
click at [498, 37] on div "Sucursal: Pickup Coffee (San Jeronimo)" at bounding box center [447, 24] width 414 height 49
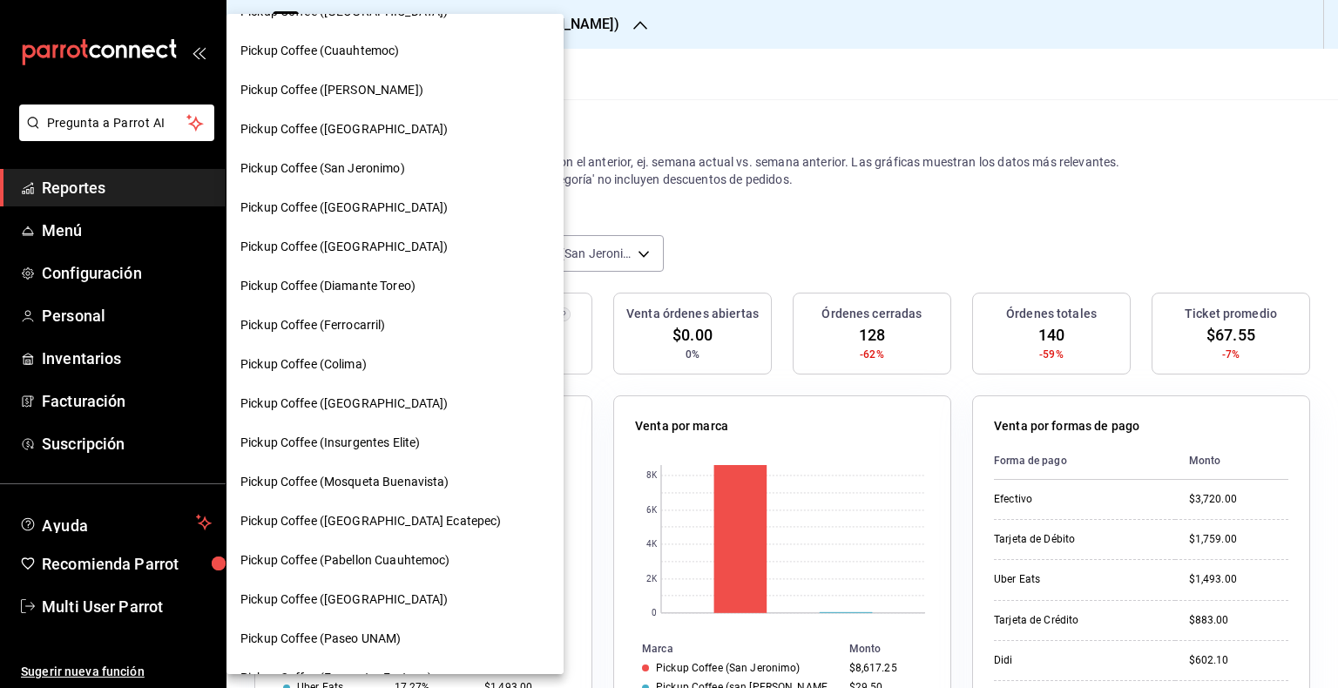
scroll to position [697, 0]
click at [370, 352] on div "Pickup Coffee (Colima)" at bounding box center [395, 362] width 337 height 39
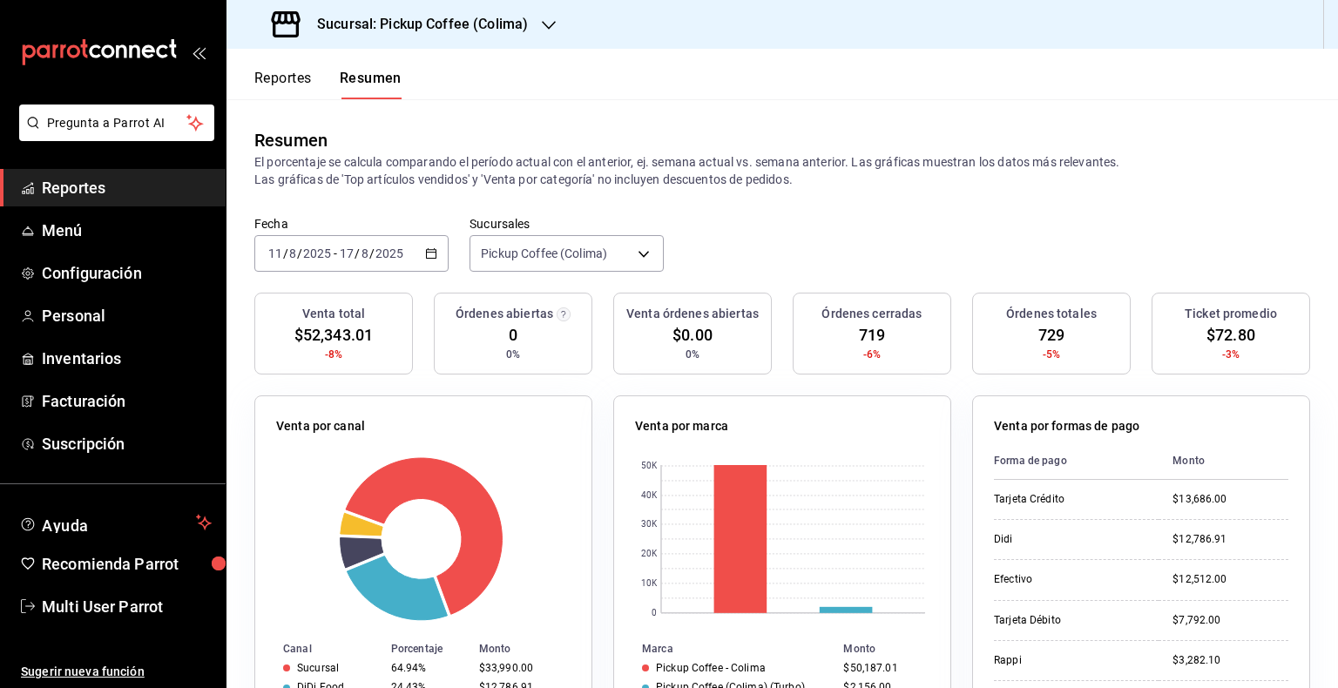
click at [408, 251] on div "2025-08-11 11 / 8 / 2025 - 2025-08-17 17 / 8 / 2025" at bounding box center [351, 253] width 194 height 37
click at [434, 251] on icon "button" at bounding box center [431, 253] width 12 height 12
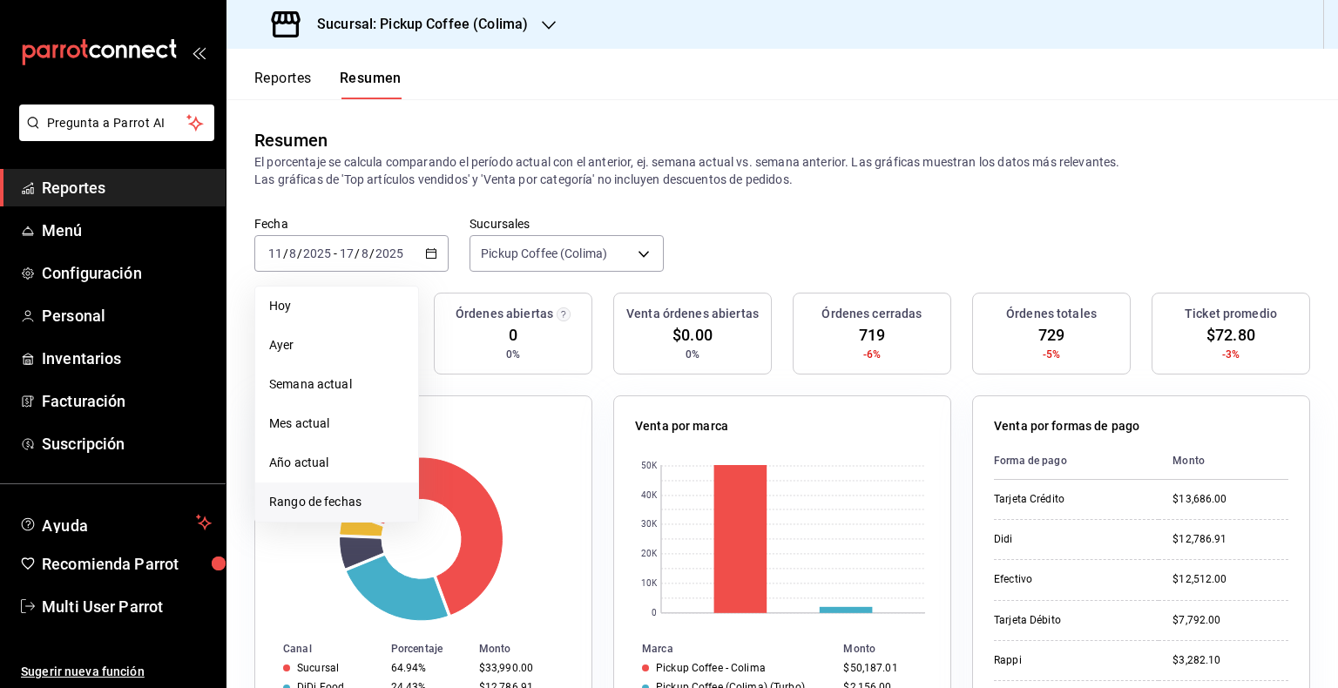
click at [284, 498] on span "Rango de fechas" at bounding box center [336, 502] width 135 height 18
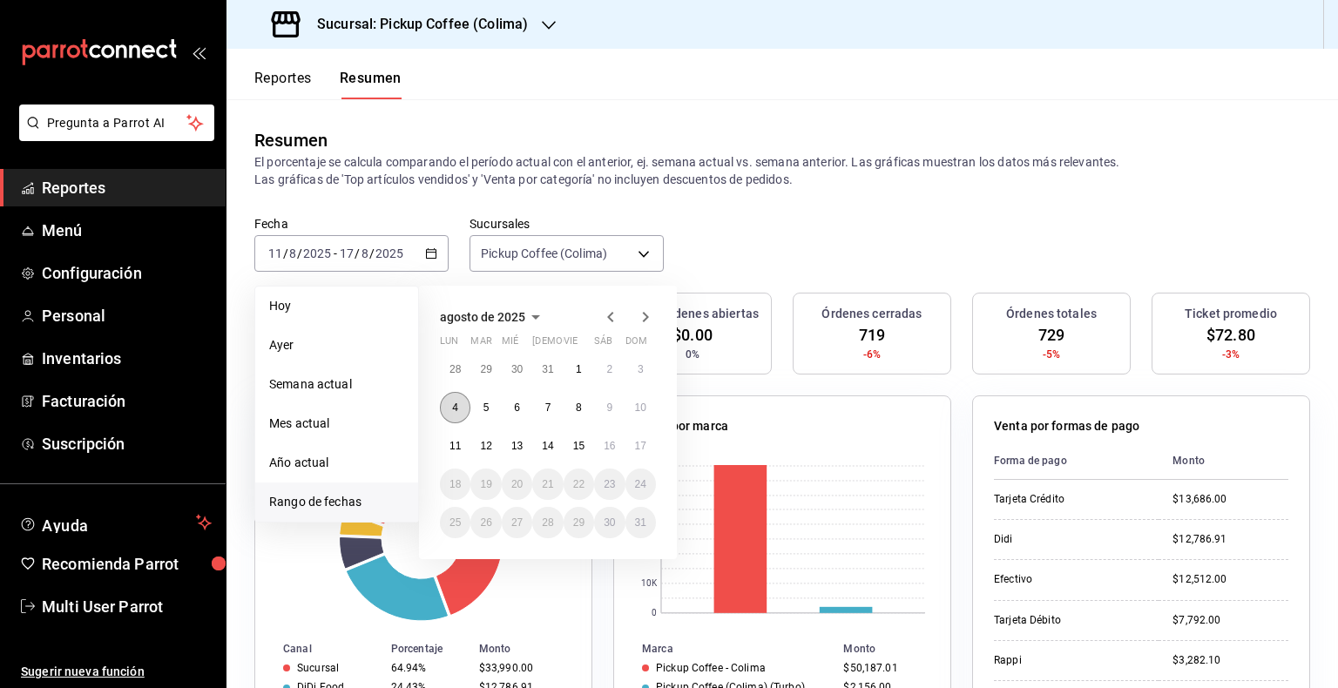
click at [456, 406] on abbr "4" at bounding box center [455, 408] width 6 height 12
click at [640, 405] on abbr "10" at bounding box center [640, 408] width 11 height 12
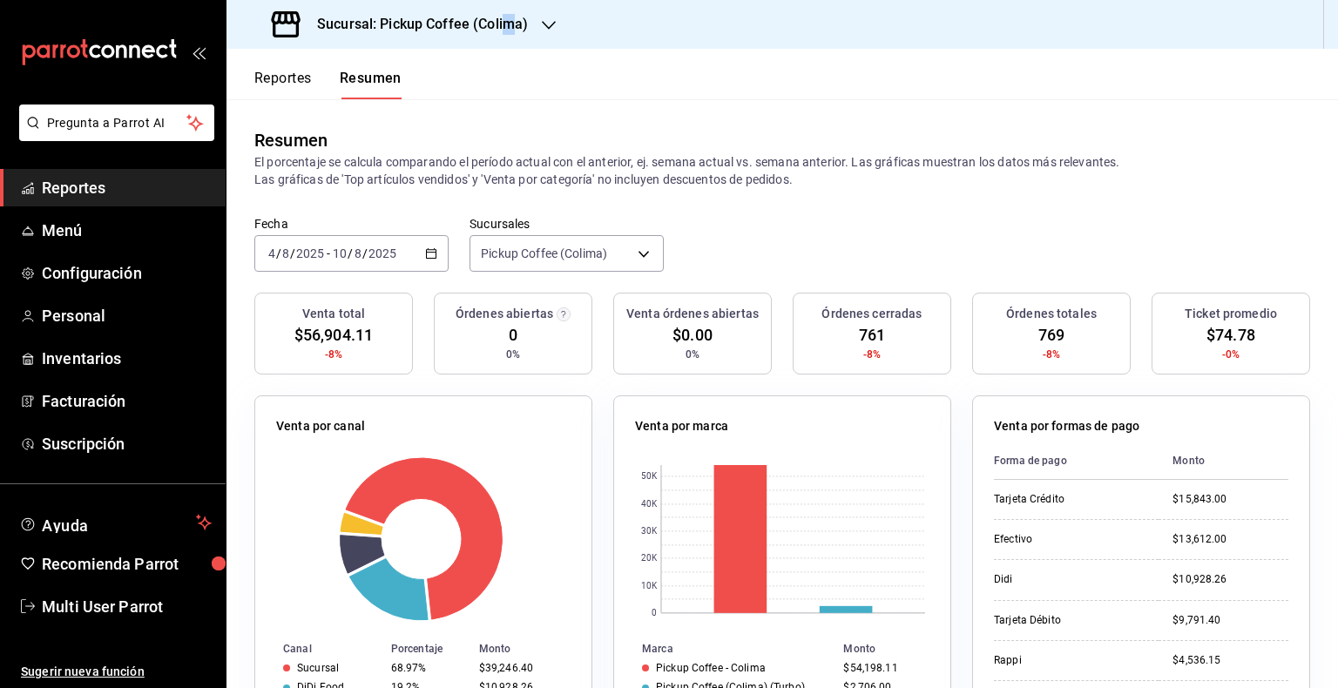
click at [509, 19] on h3 "Sucursal: Pickup Coffee (Colima)" at bounding box center [415, 24] width 225 height 21
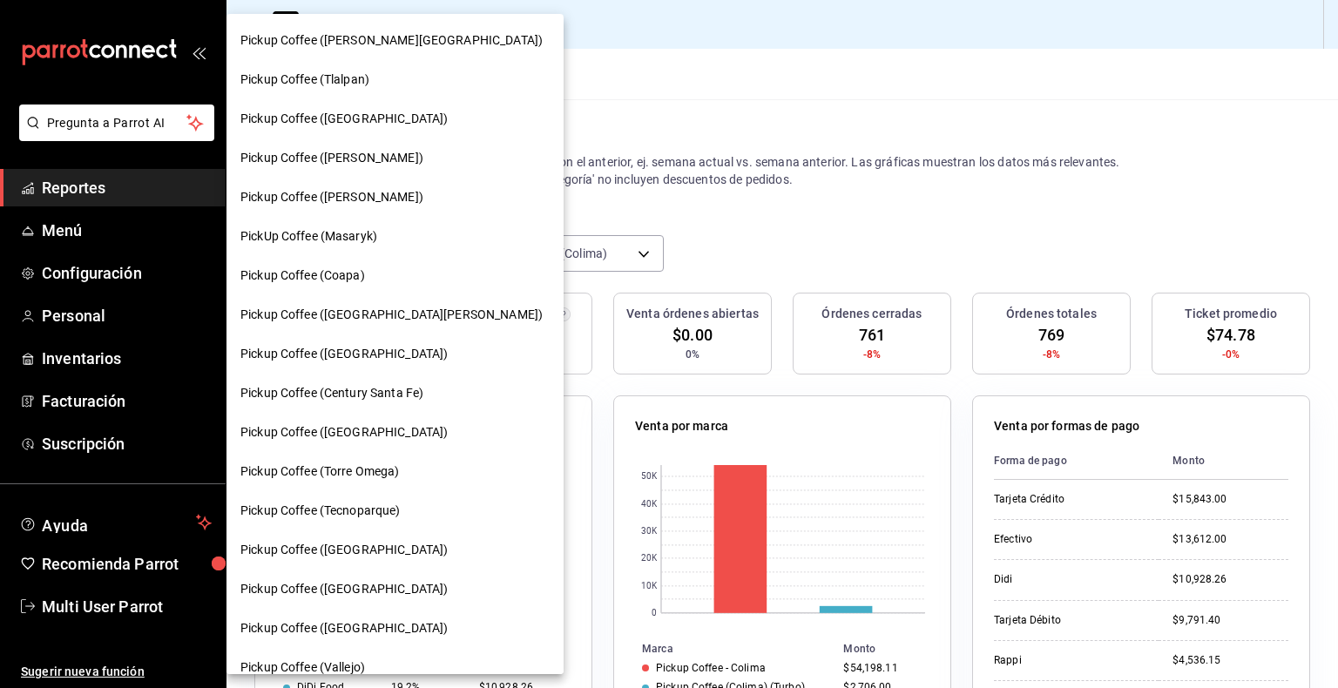
click at [393, 234] on div "PickUp Coffee (Masaryk)" at bounding box center [394, 236] width 309 height 18
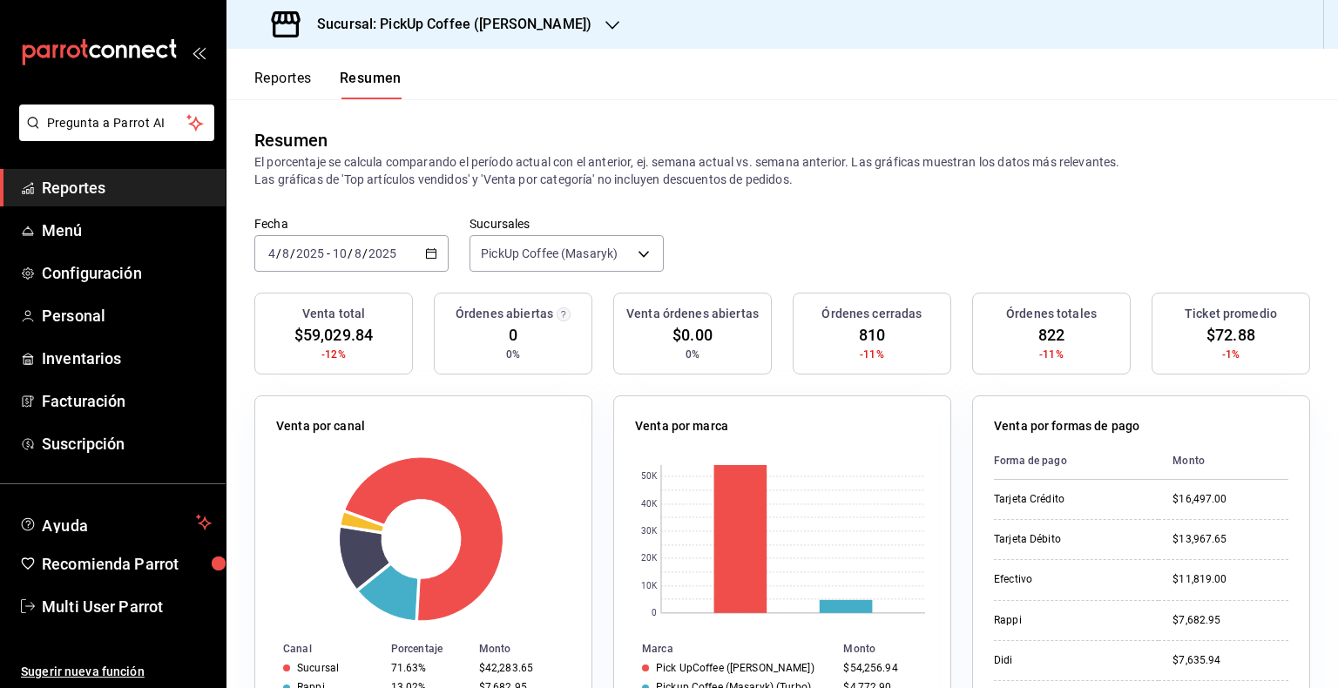
click at [538, 19] on div "Sucursal: PickUp Coffee (Masaryk)" at bounding box center [433, 24] width 386 height 49
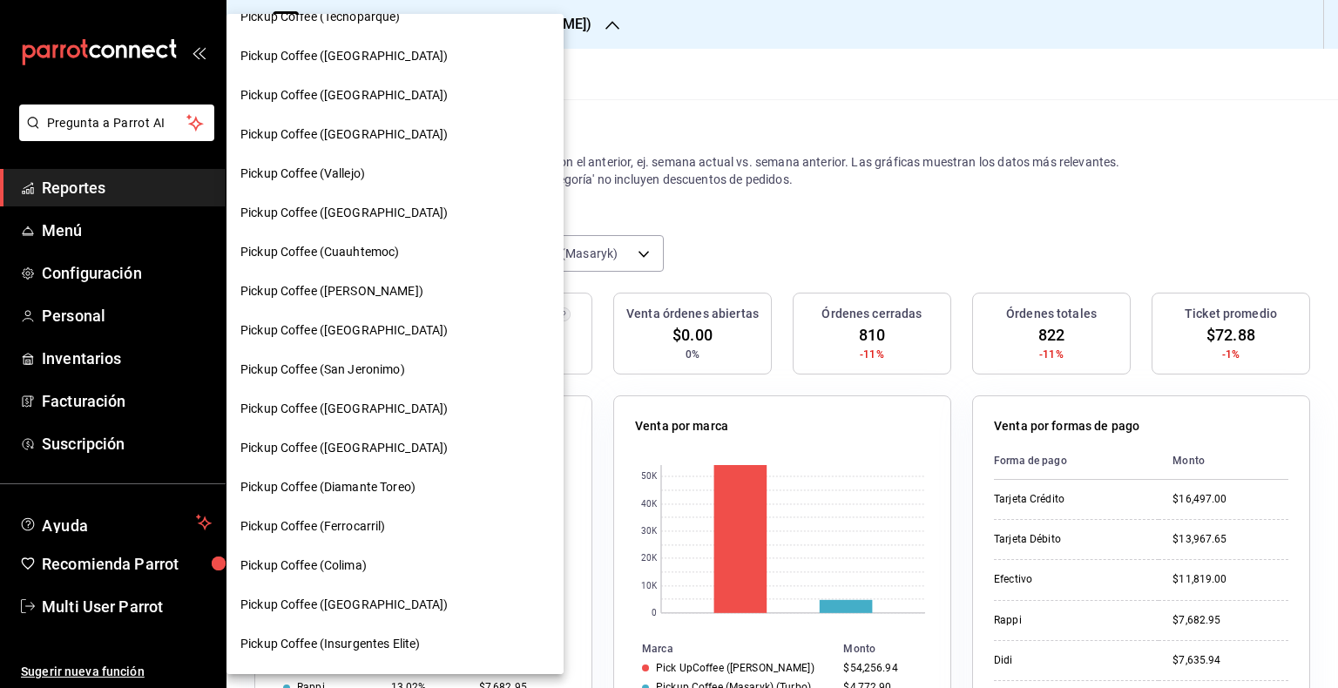
scroll to position [610, 0]
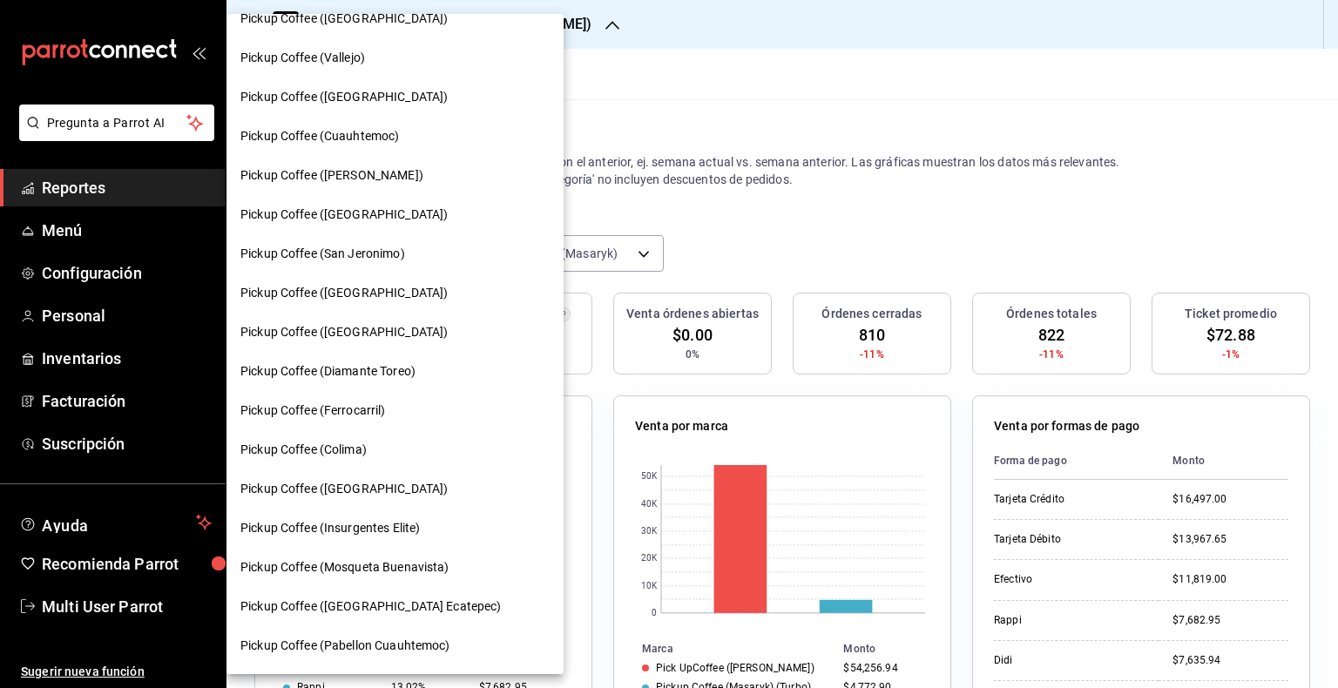
click at [398, 336] on div "Pickup Coffee (Alamedas)" at bounding box center [394, 332] width 309 height 18
